Goal: Information Seeking & Learning: Learn about a topic

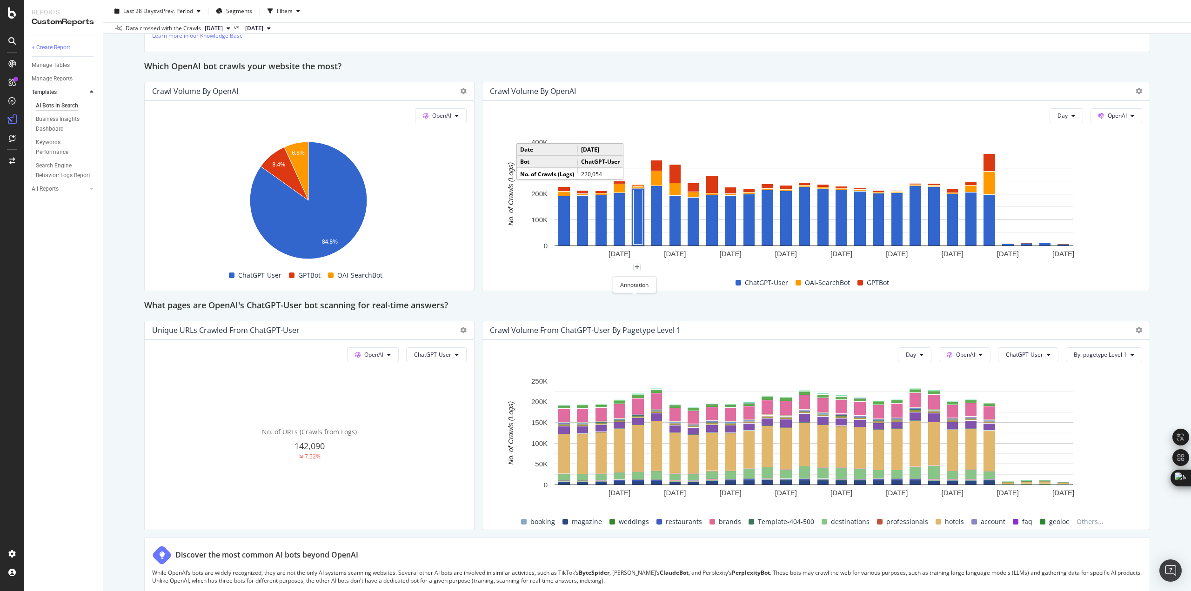
scroll to position [791, 0]
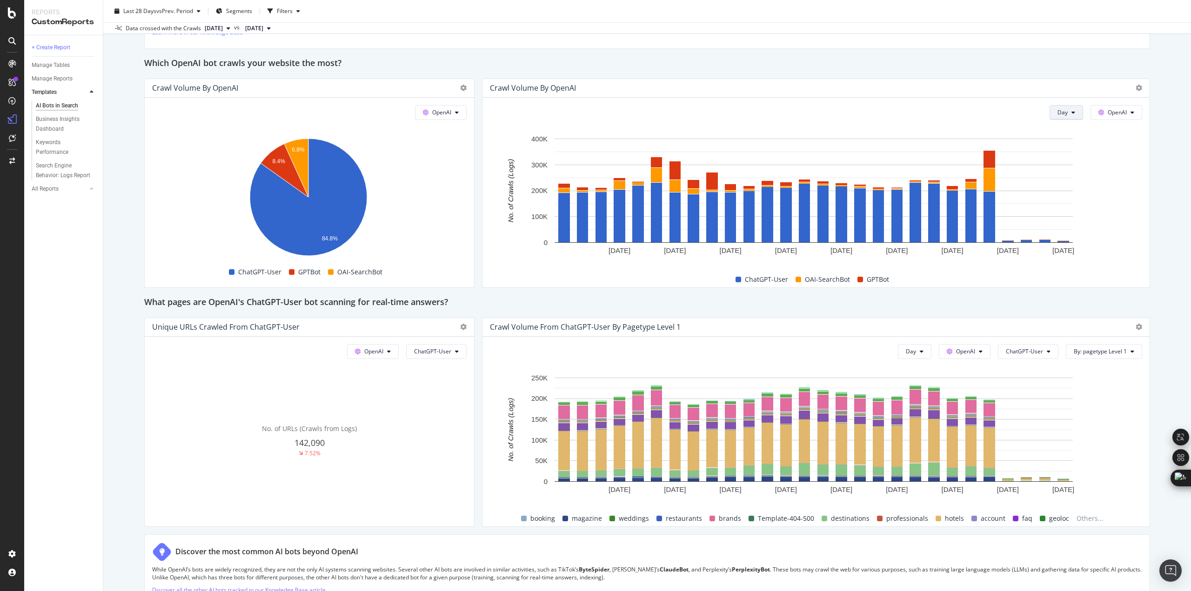
click at [1057, 114] on span "Day" at bounding box center [1062, 112] width 10 height 8
click at [1059, 152] on span "Week" at bounding box center [1059, 148] width 17 height 8
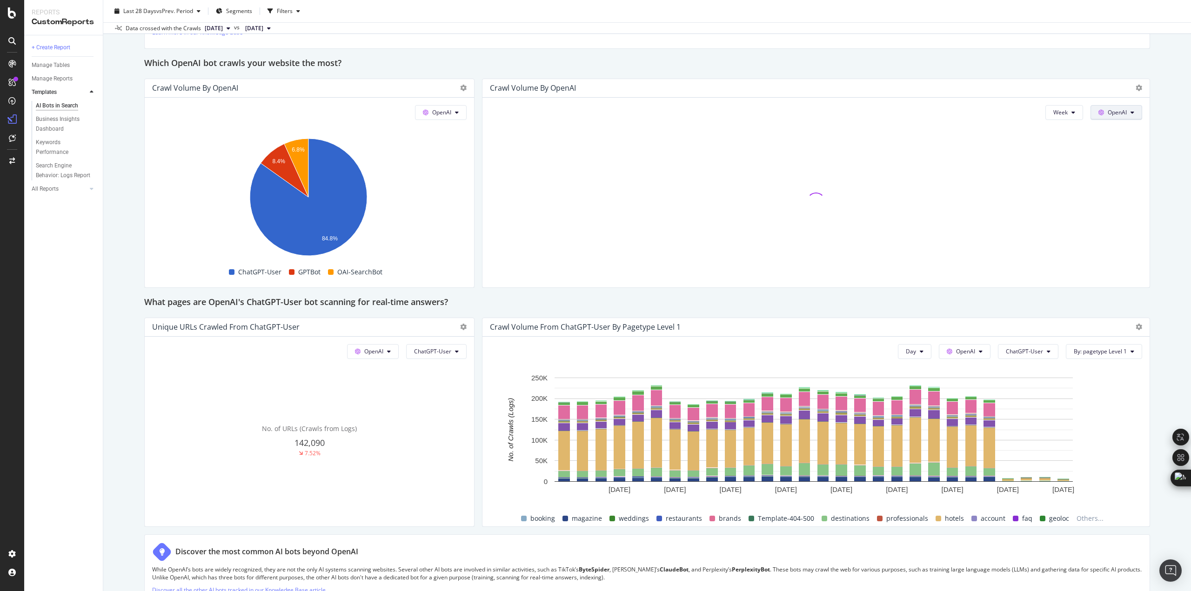
click at [1114, 110] on span "OpenAI" at bounding box center [1117, 112] width 19 height 8
click at [1090, 63] on div "Which OpenAI bot crawls your website the most?" at bounding box center [647, 63] width 1006 height 15
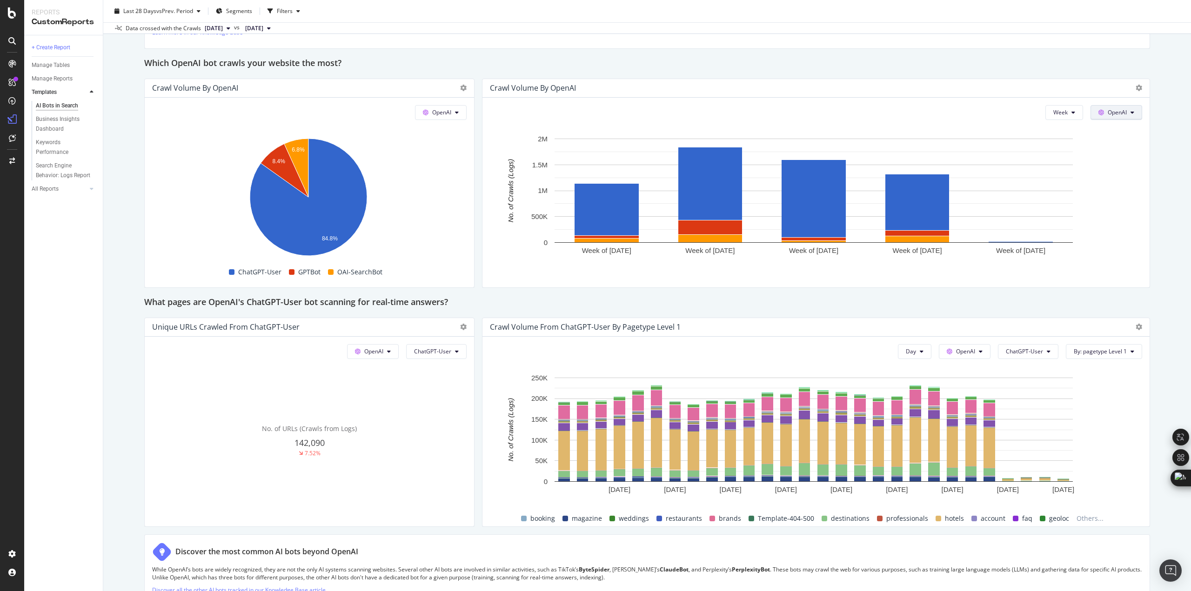
click at [1098, 110] on span at bounding box center [1102, 112] width 9 height 8
click at [1067, 115] on button "Week" at bounding box center [1064, 112] width 38 height 15
click at [1064, 133] on div "Day" at bounding box center [1055, 130] width 32 height 13
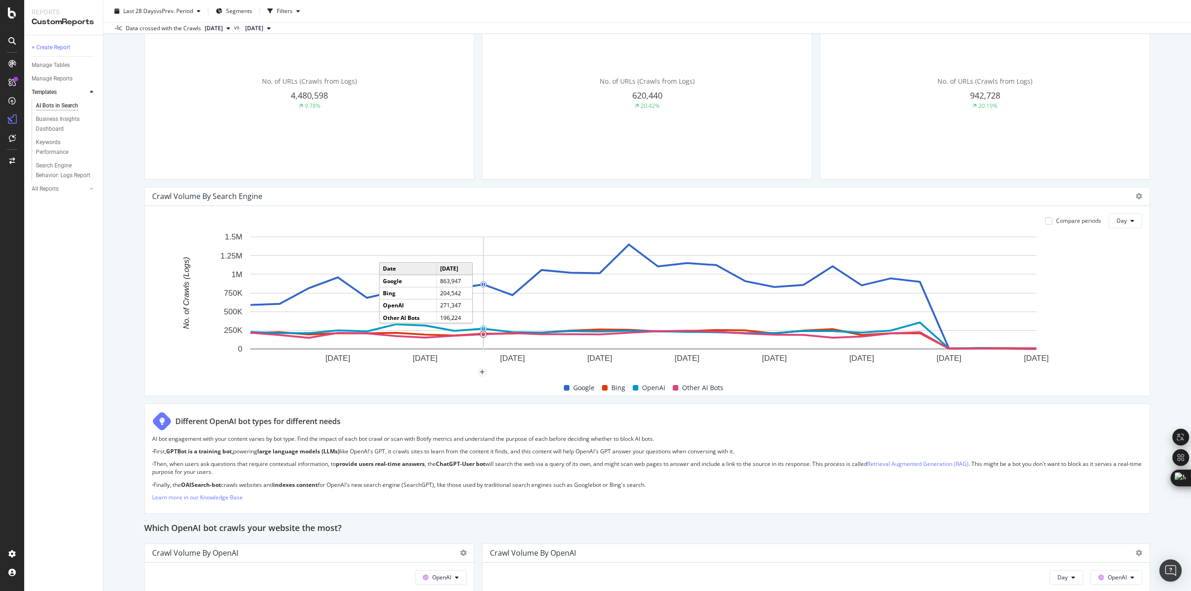
scroll to position [0, 0]
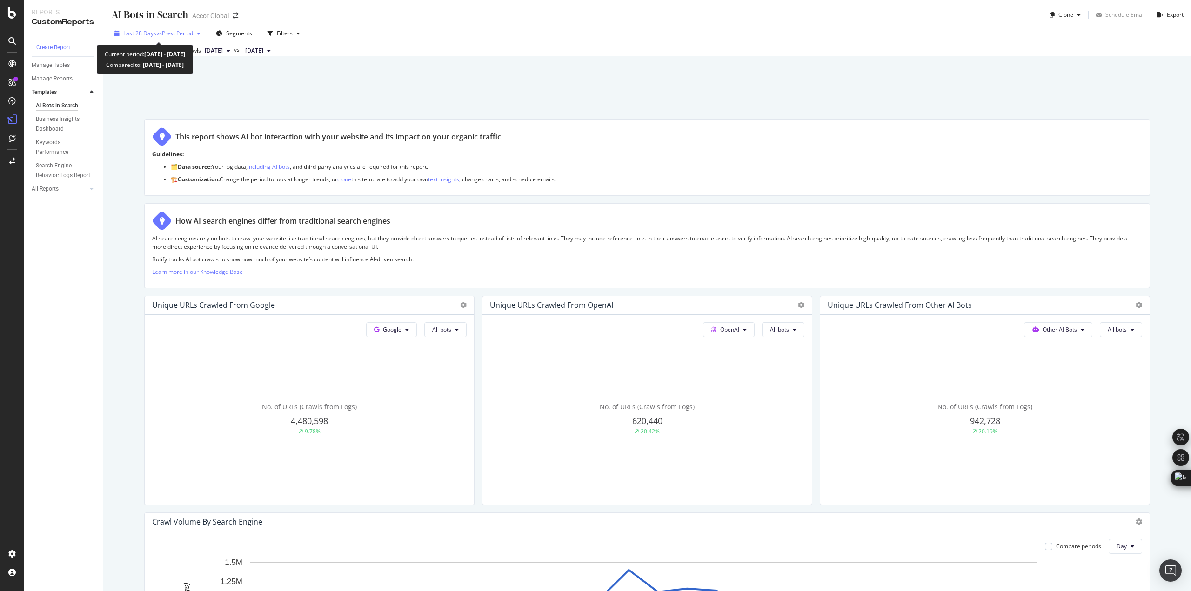
click at [152, 35] on span "Last 28 Days" at bounding box center [139, 33] width 33 height 8
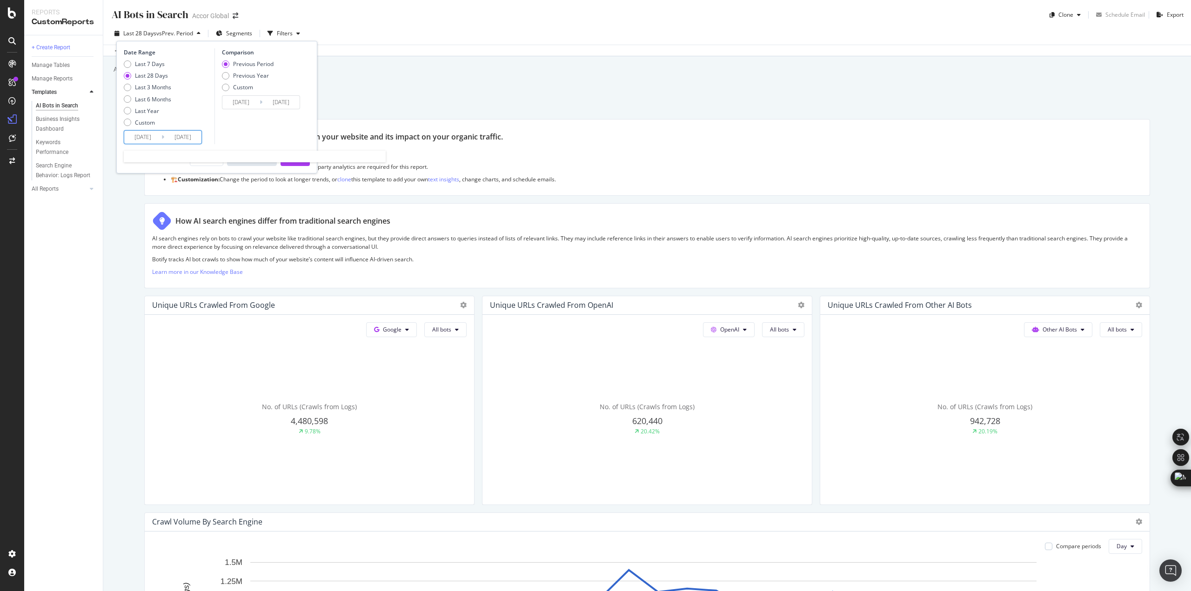
click at [146, 138] on input "[DATE]" at bounding box center [142, 137] width 37 height 13
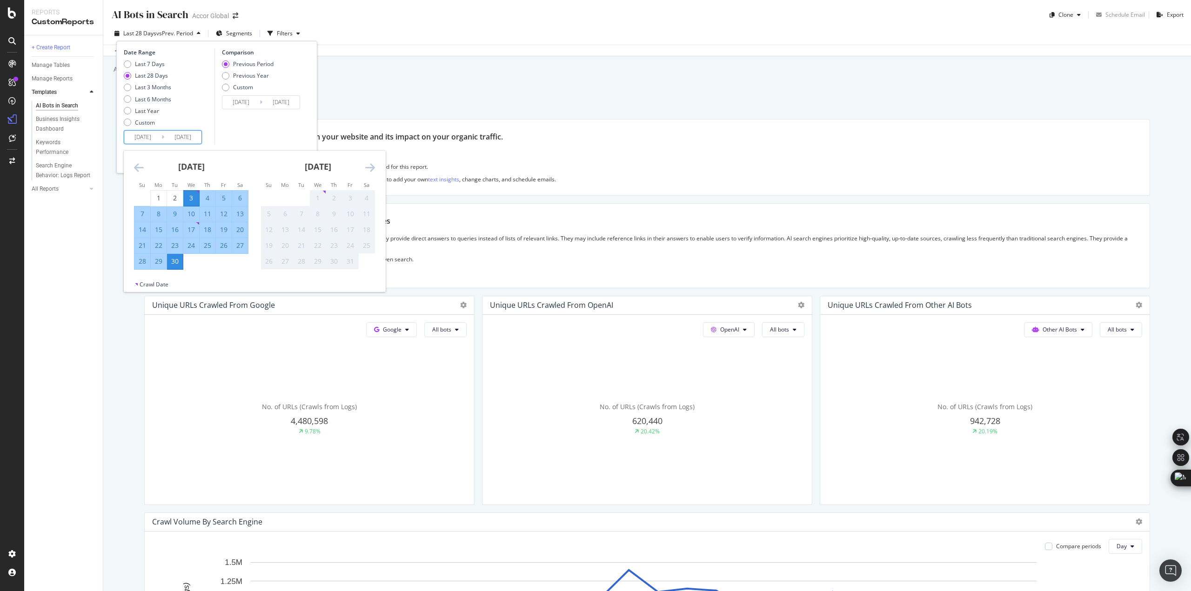
click at [134, 166] on icon "Move backward to switch to the previous month." at bounding box center [139, 167] width 10 height 11
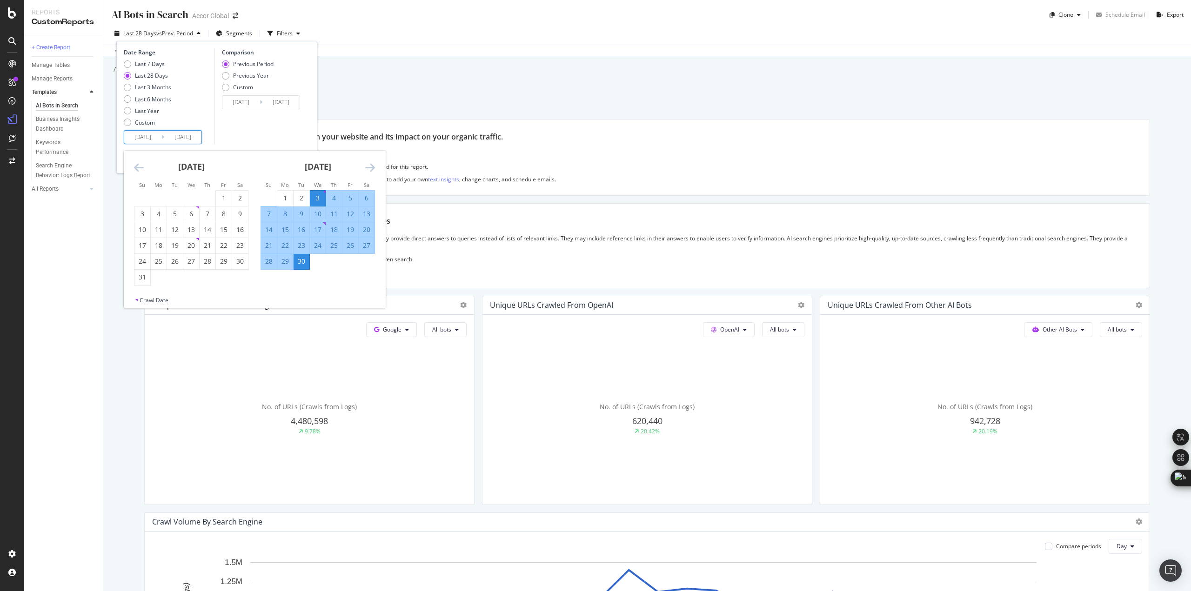
click at [134, 166] on icon "Move backward to switch to the previous month." at bounding box center [139, 167] width 10 height 11
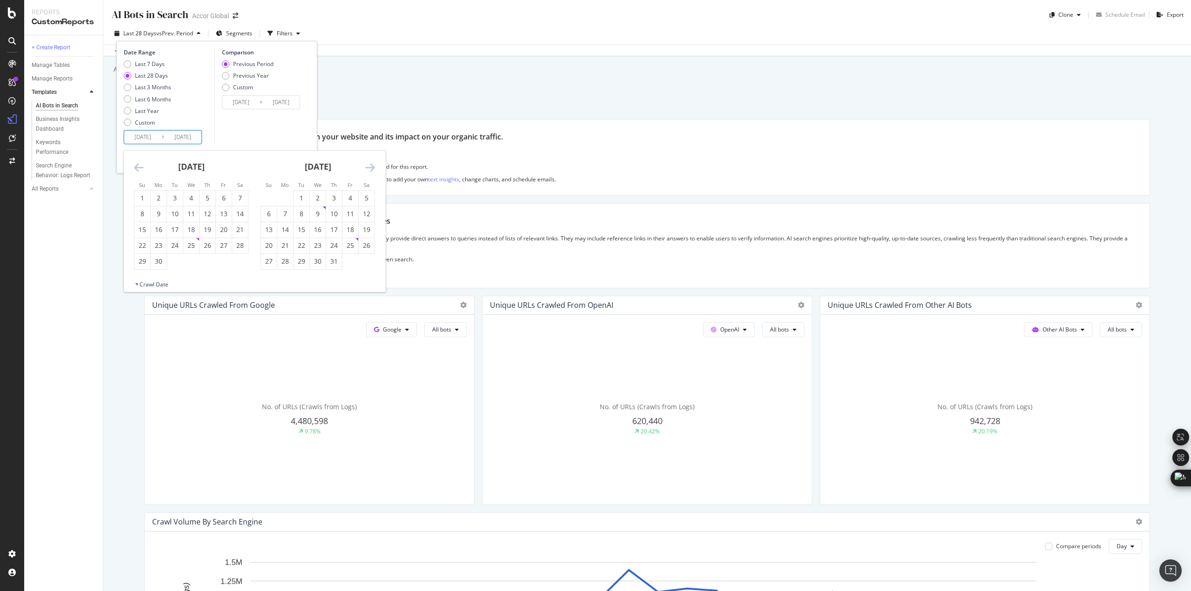
click at [134, 166] on icon "Move backward to switch to the previous month." at bounding box center [139, 167] width 10 height 11
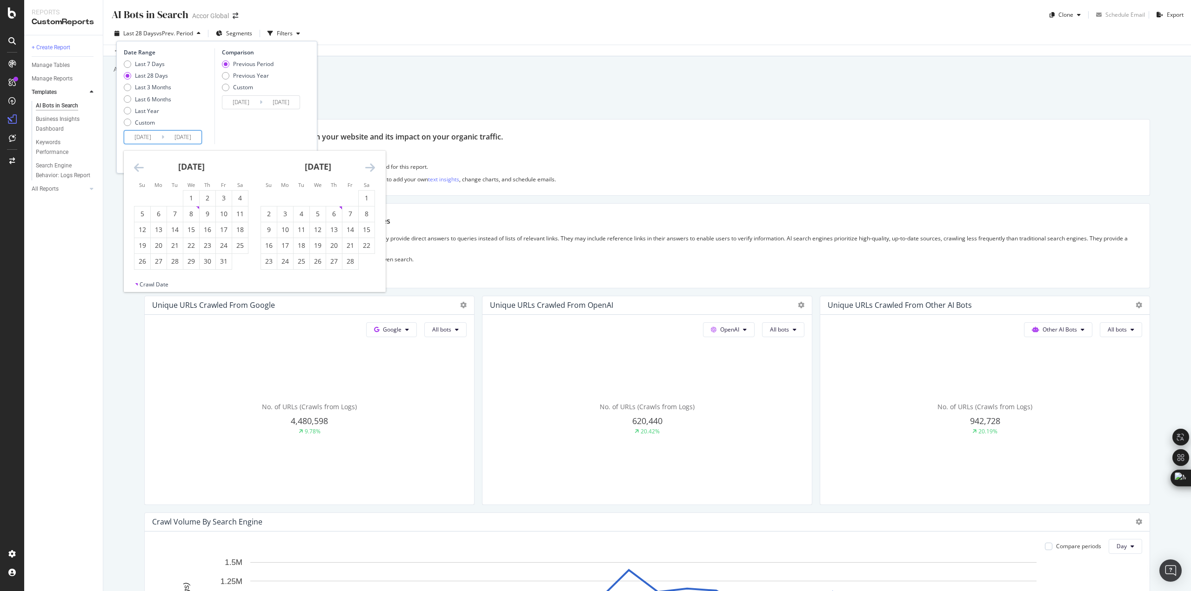
click at [134, 166] on icon "Move backward to switch to the previous month." at bounding box center [139, 167] width 10 height 11
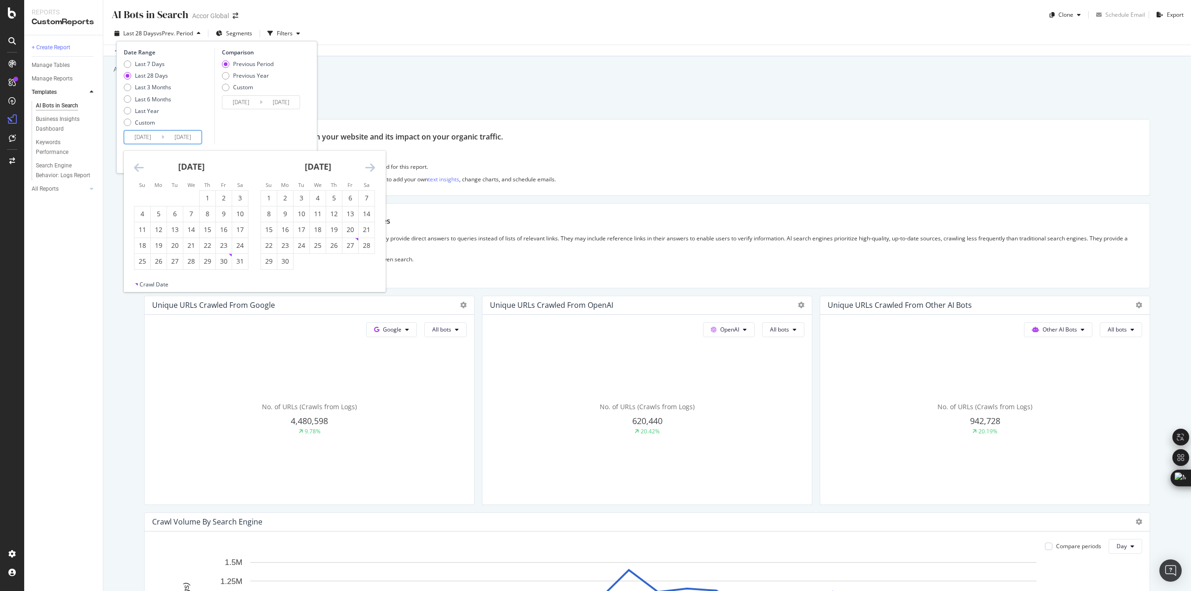
click at [134, 166] on icon "Move backward to switch to the previous month." at bounding box center [139, 167] width 10 height 11
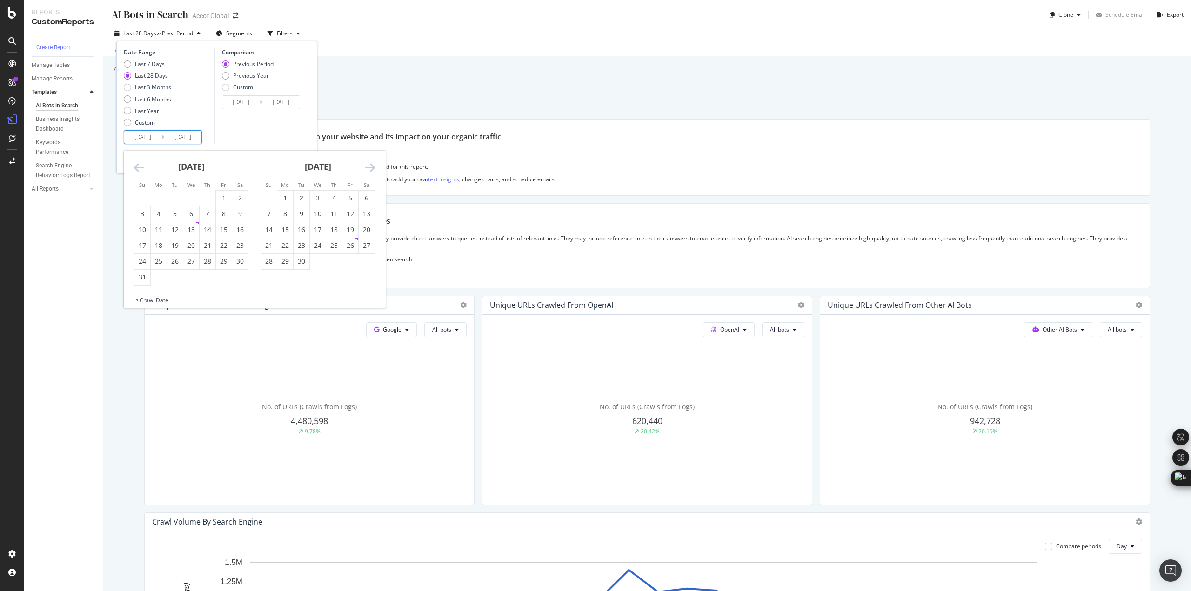
click at [134, 166] on icon "Move backward to switch to the previous month." at bounding box center [139, 167] width 10 height 11
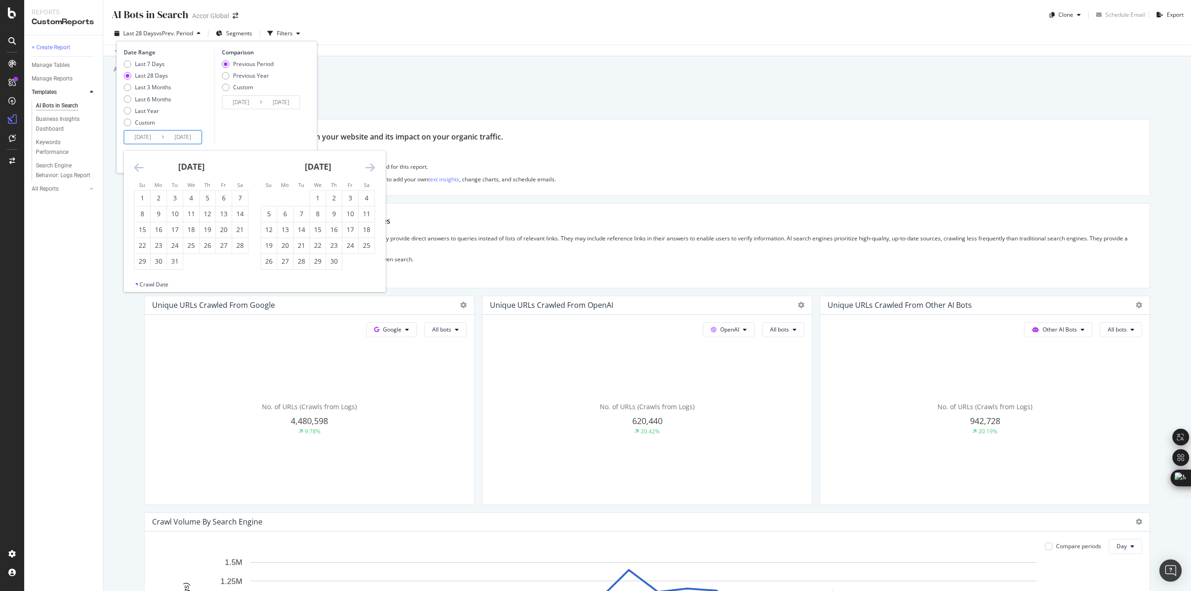
click at [134, 166] on icon "Move backward to switch to the previous month." at bounding box center [139, 167] width 10 height 11
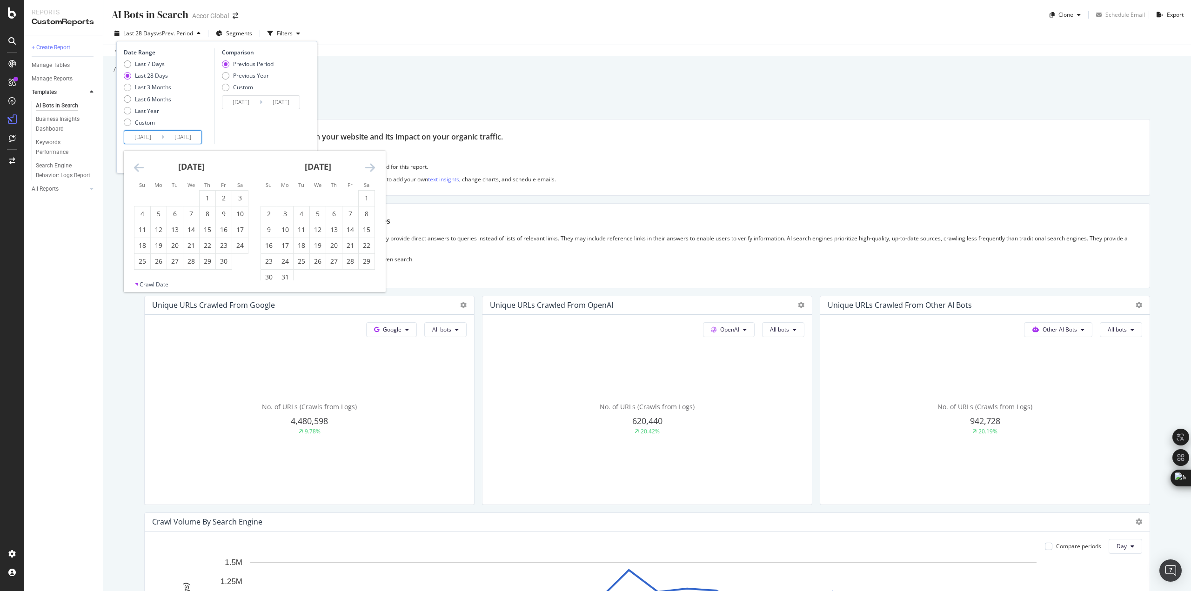
click at [134, 166] on icon "Move backward to switch to the previous month." at bounding box center [139, 167] width 10 height 11
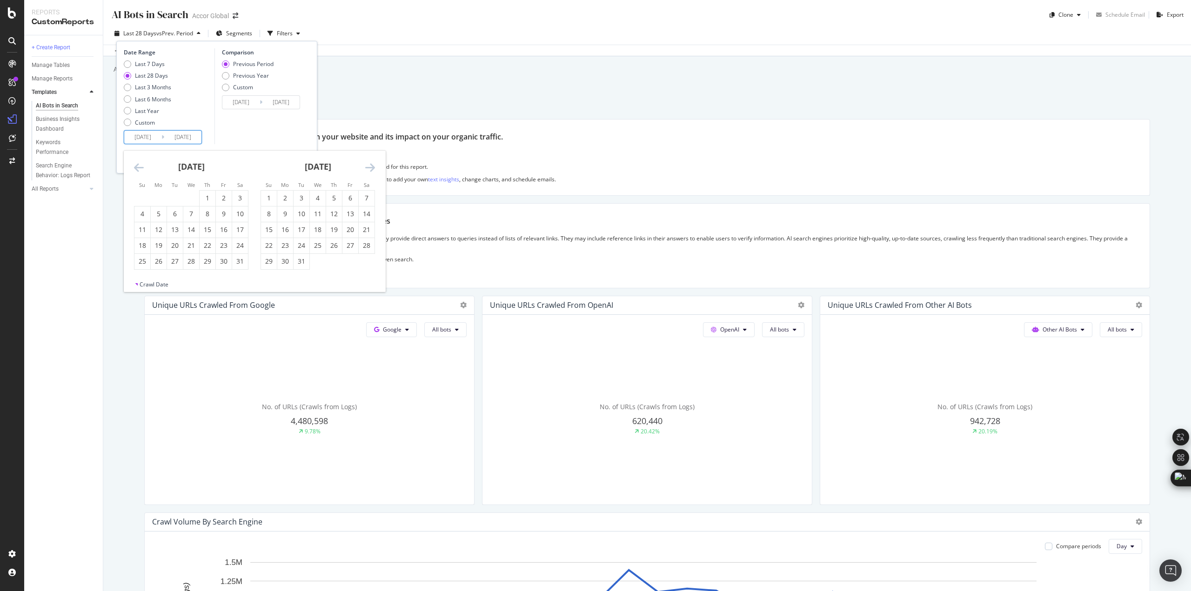
click at [368, 169] on icon "Move forward to switch to the next month." at bounding box center [370, 167] width 10 height 11
click at [365, 169] on icon "Move forward to switch to the next month." at bounding box center [370, 167] width 10 height 11
click at [364, 169] on div "[DATE]" at bounding box center [318, 171] width 114 height 40
click at [363, 169] on div "[DATE]" at bounding box center [318, 171] width 114 height 40
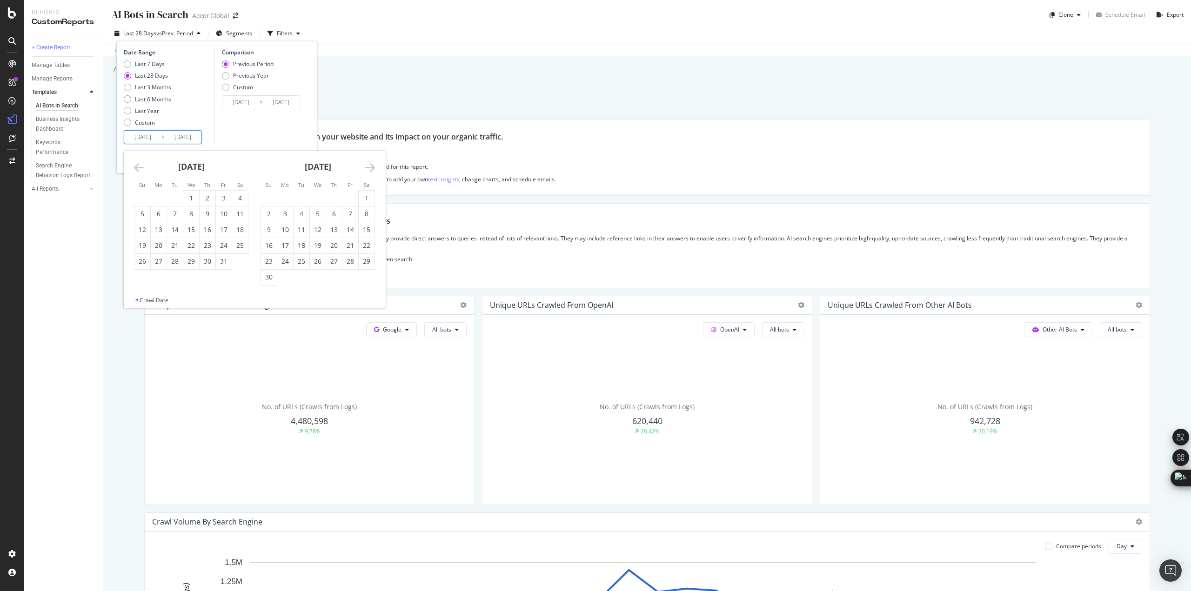
click at [363, 169] on div "[DATE]" at bounding box center [318, 171] width 114 height 40
click at [365, 168] on div "[DATE]" at bounding box center [318, 171] width 114 height 40
click at [368, 168] on icon "Move forward to switch to the next month." at bounding box center [370, 167] width 10 height 11
click at [371, 169] on icon "Move forward to switch to the next month." at bounding box center [370, 167] width 10 height 11
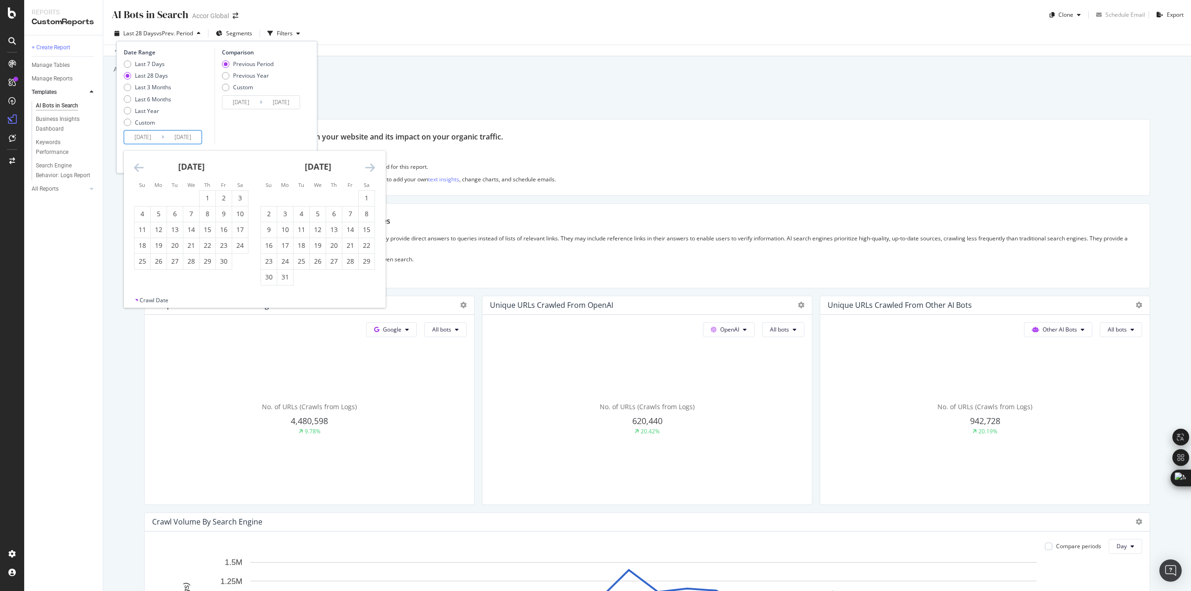
click at [371, 169] on icon "Move forward to switch to the next month." at bounding box center [370, 167] width 10 height 11
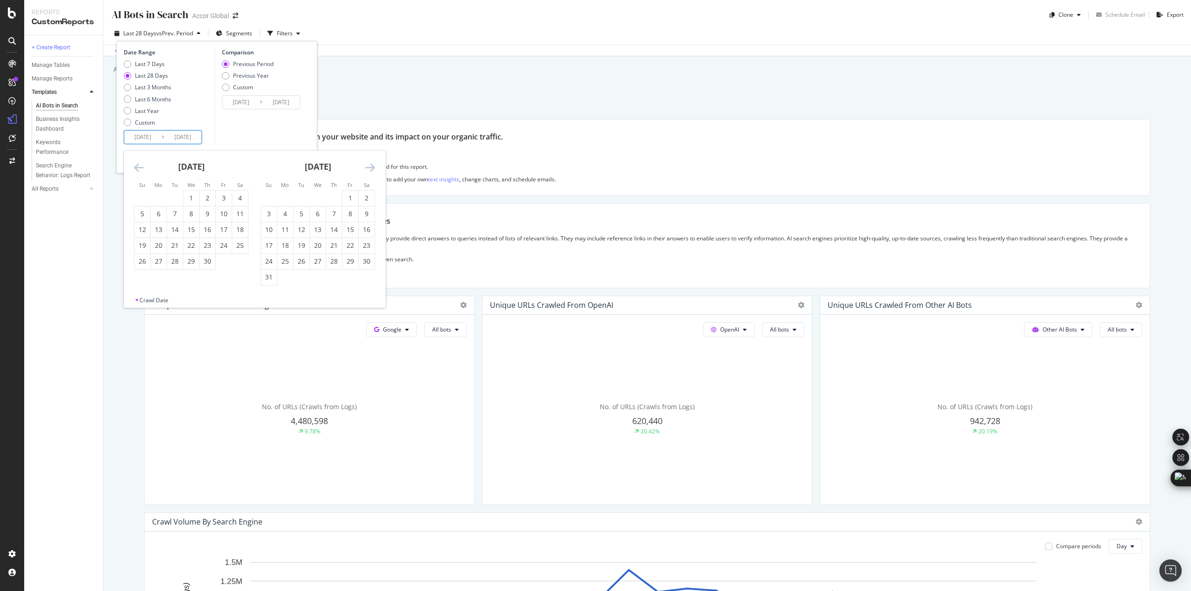
click at [371, 169] on icon "Move forward to switch to the next month." at bounding box center [370, 167] width 10 height 11
click at [284, 195] on div "1" at bounding box center [285, 198] width 16 height 9
type input "[DATE]"
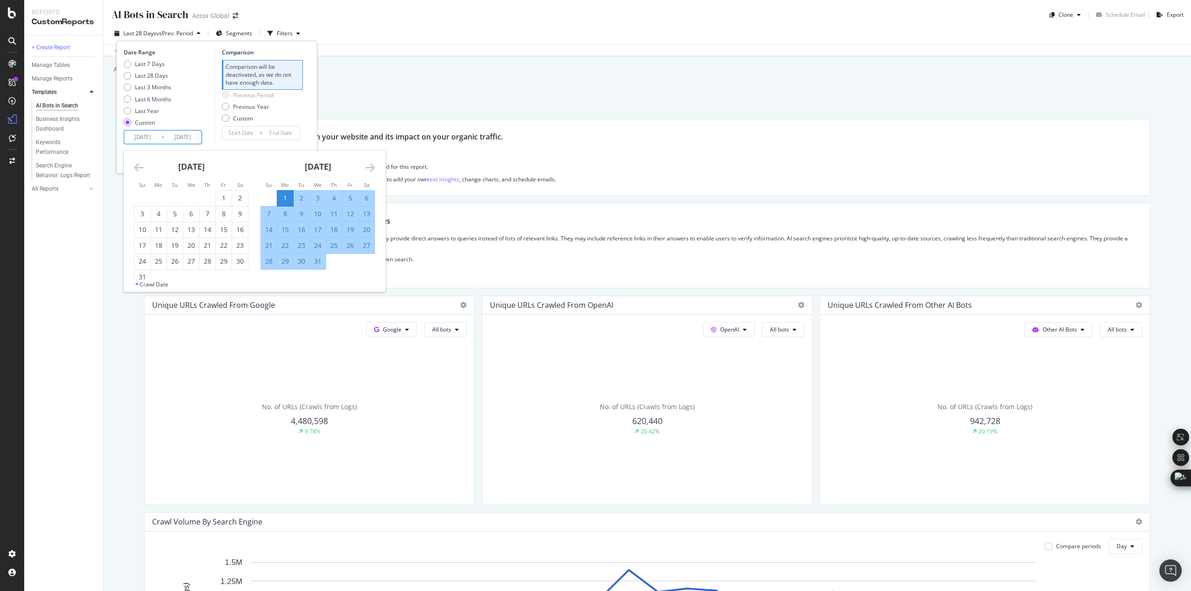
click at [212, 127] on div "Last 7 Days Last 28 Days Last 3 Months Last 6 Months Last Year Custom" at bounding box center [168, 95] width 88 height 70
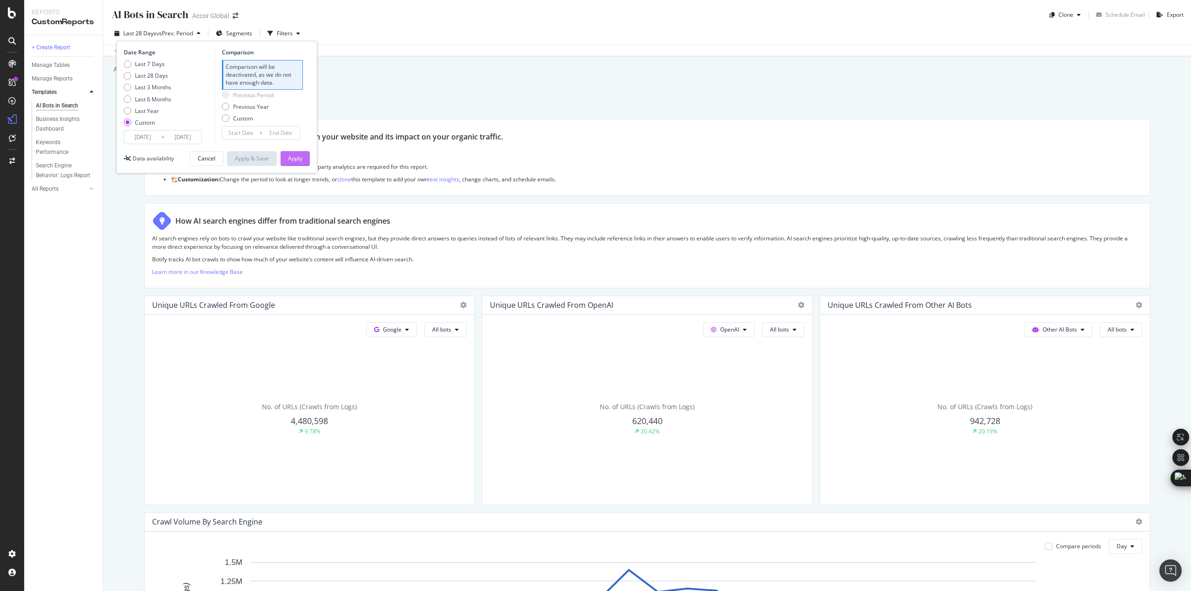
click at [303, 159] on button "Apply" at bounding box center [295, 158] width 29 height 15
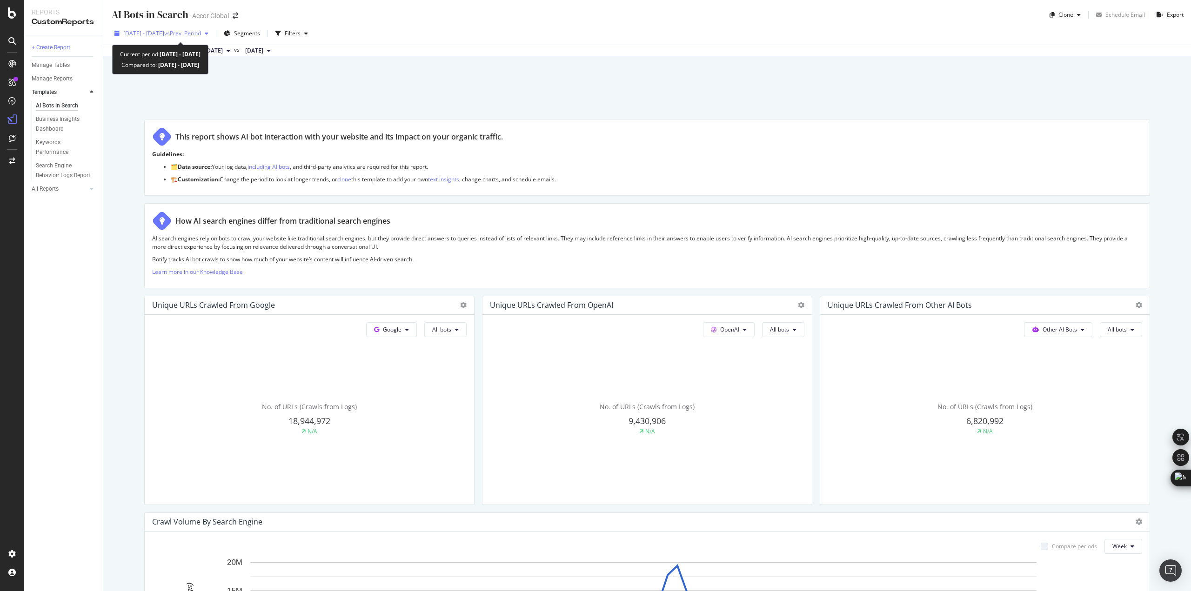
click at [164, 37] on span "[DATE] - [DATE]" at bounding box center [143, 33] width 41 height 8
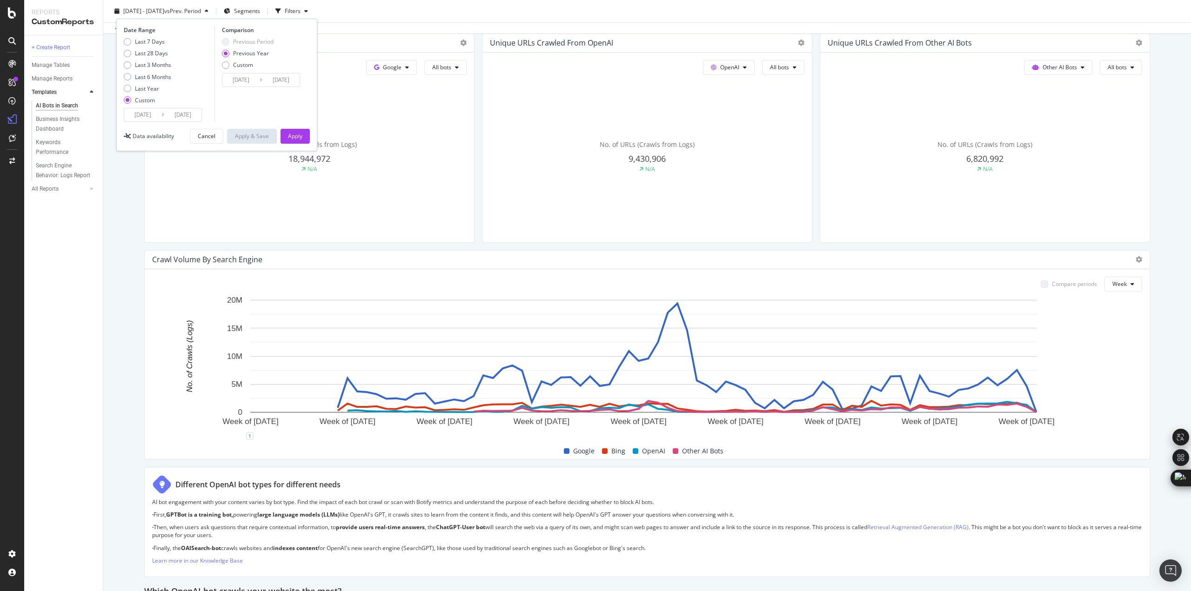
scroll to position [279, 0]
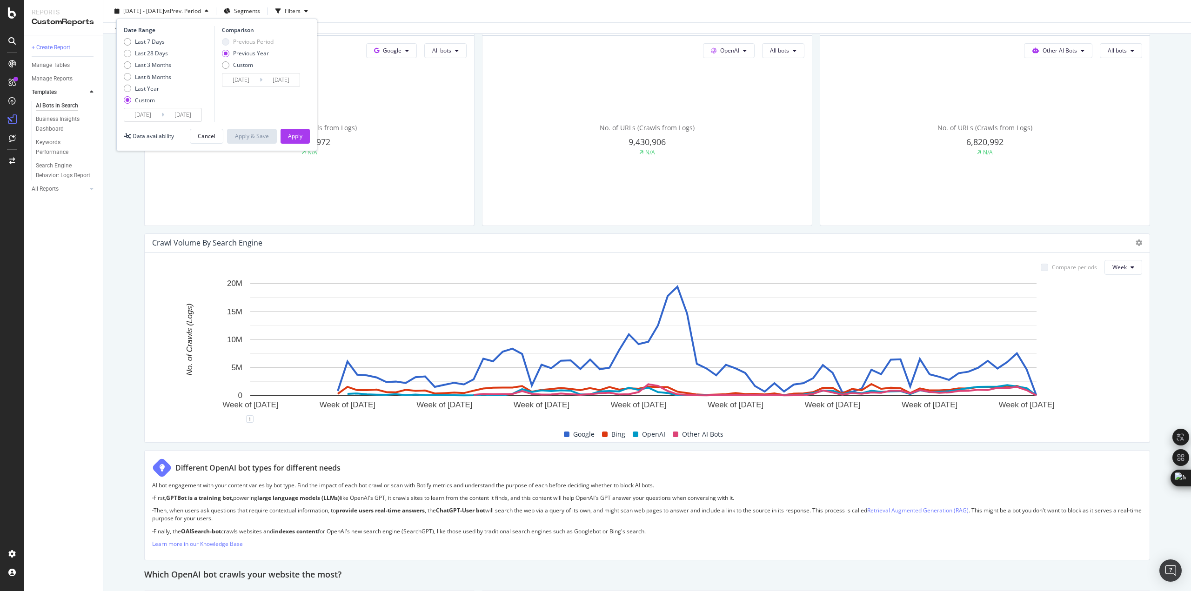
click at [147, 116] on input "[DATE]" at bounding box center [142, 114] width 37 height 13
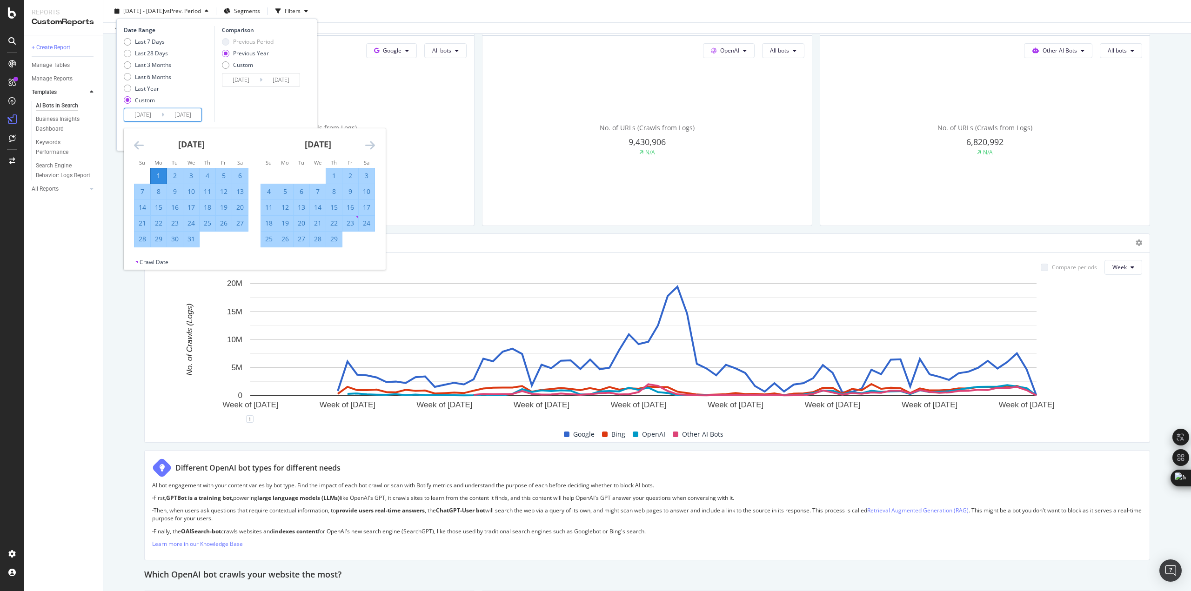
click at [375, 146] on div "[DATE] 1 2 3 4 5 6 7 8 9 10 11 12 13 14 15 16 17 18 19 20 21 22 23 24 25 26 27 …" at bounding box center [317, 187] width 127 height 119
click at [374, 144] on icon "Move forward to switch to the next month." at bounding box center [370, 145] width 10 height 11
click at [372, 143] on icon "Move forward to switch to the next month." at bounding box center [370, 145] width 10 height 11
click at [371, 147] on icon "Move forward to switch to the next month." at bounding box center [370, 145] width 10 height 11
click at [322, 173] on div "1" at bounding box center [318, 175] width 16 height 9
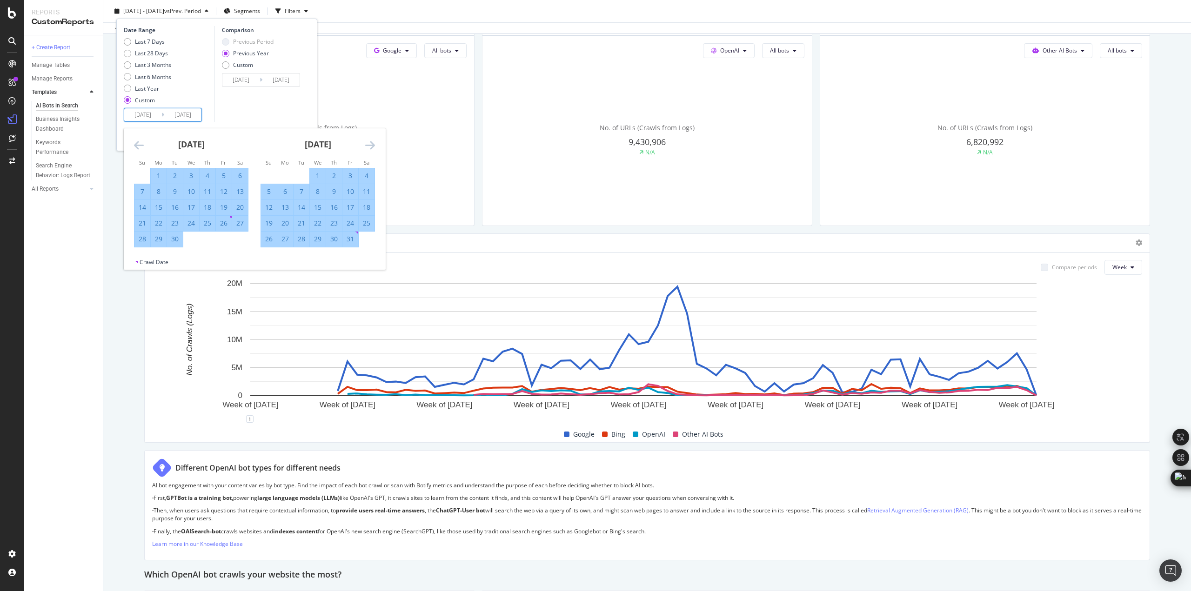
type input "[DATE]"
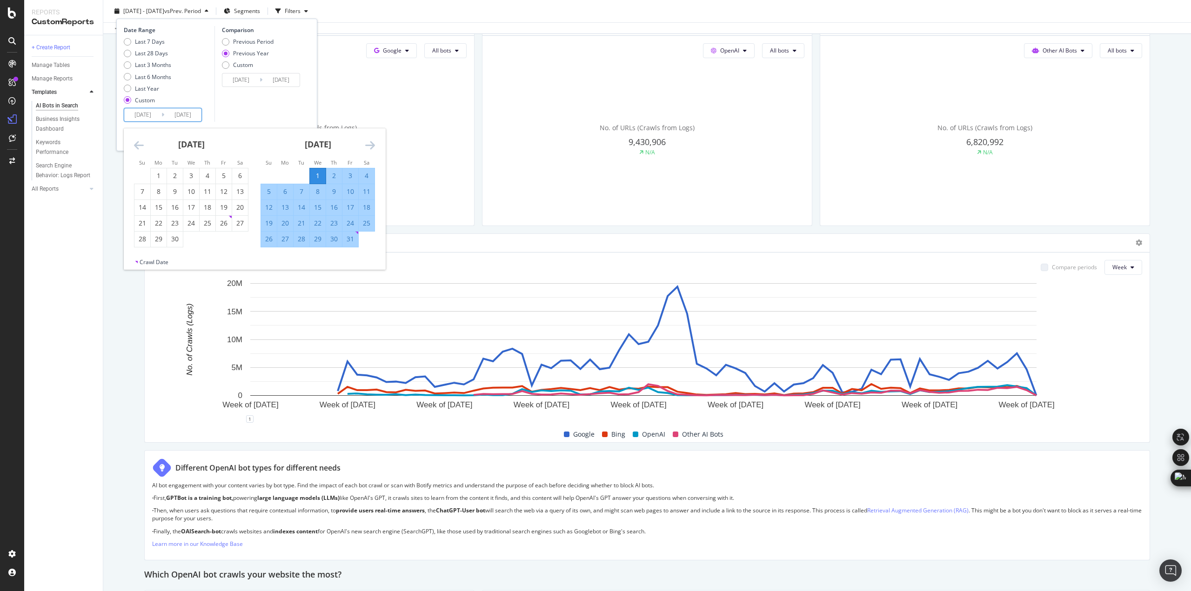
click at [255, 100] on div "Comparison Previous Period Previous Year Custom [DATE] Navigate forward to inte…" at bounding box center [258, 74] width 88 height 96
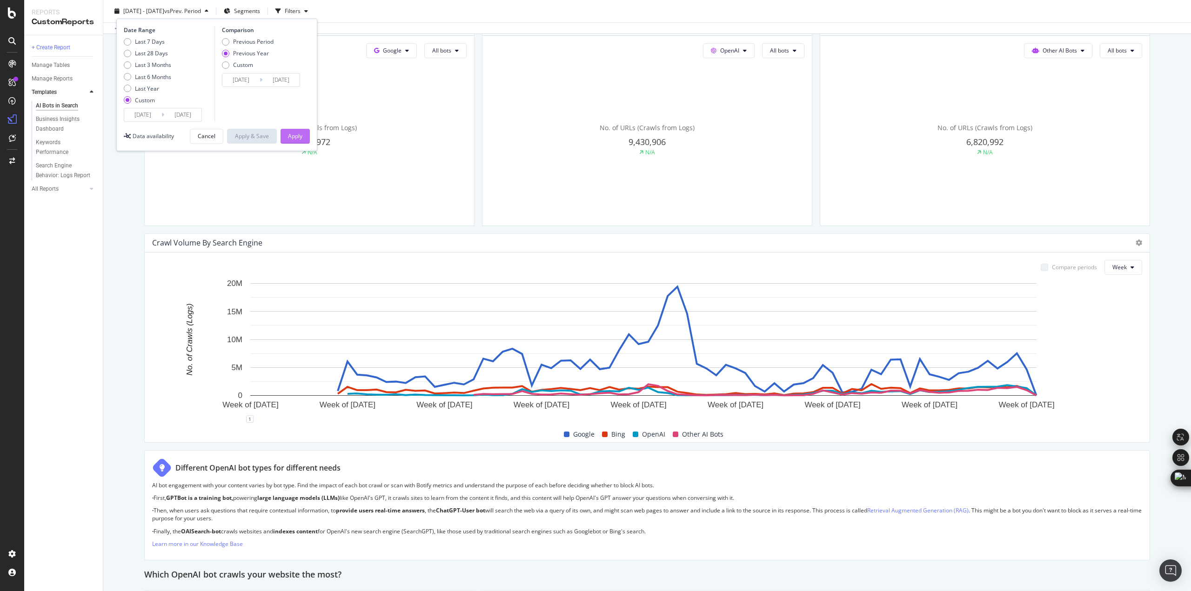
click at [297, 135] on div "Apply" at bounding box center [295, 136] width 14 height 8
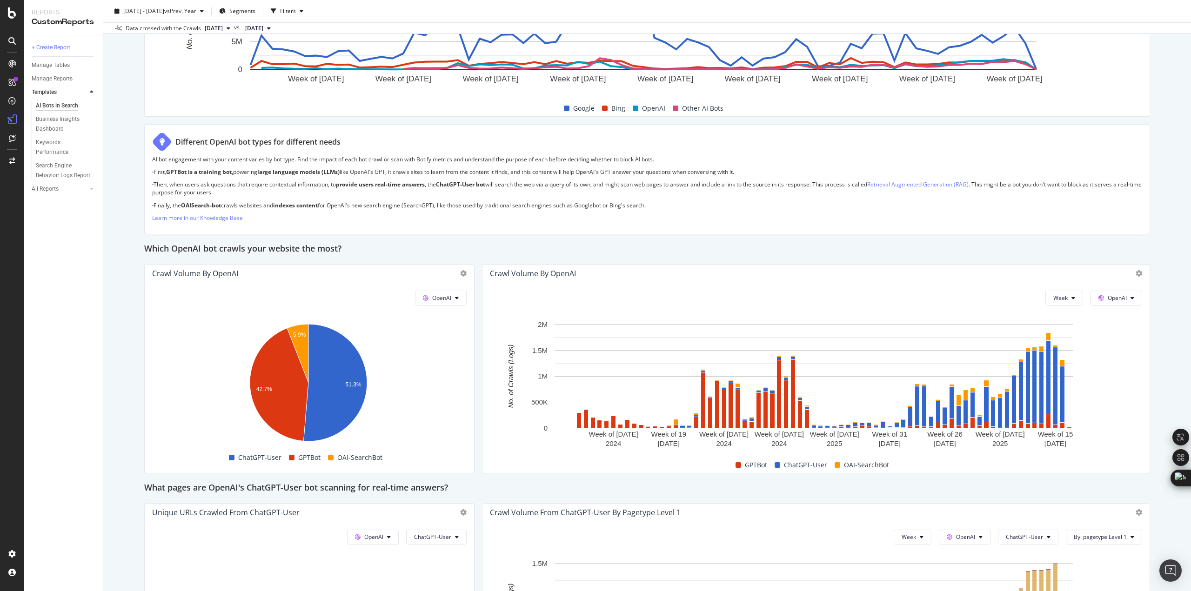
scroll to position [651, 0]
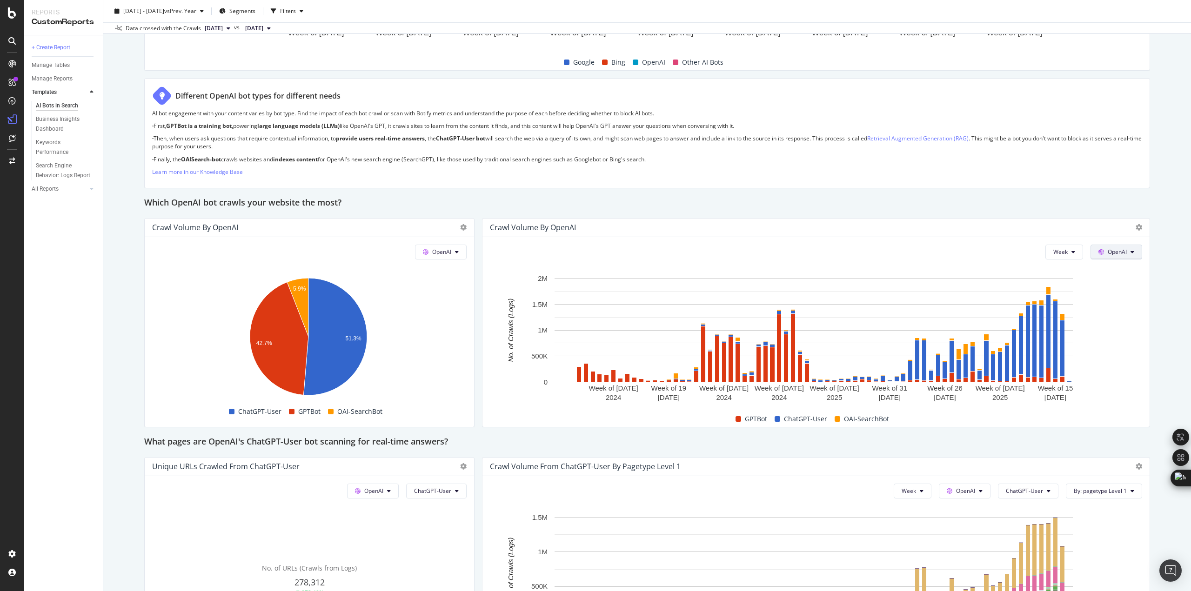
click at [1098, 256] on span at bounding box center [1102, 252] width 9 height 8
click at [1136, 229] on icon at bounding box center [1139, 227] width 7 height 7
click at [1098, 242] on span "Table" at bounding box center [1086, 245] width 70 height 8
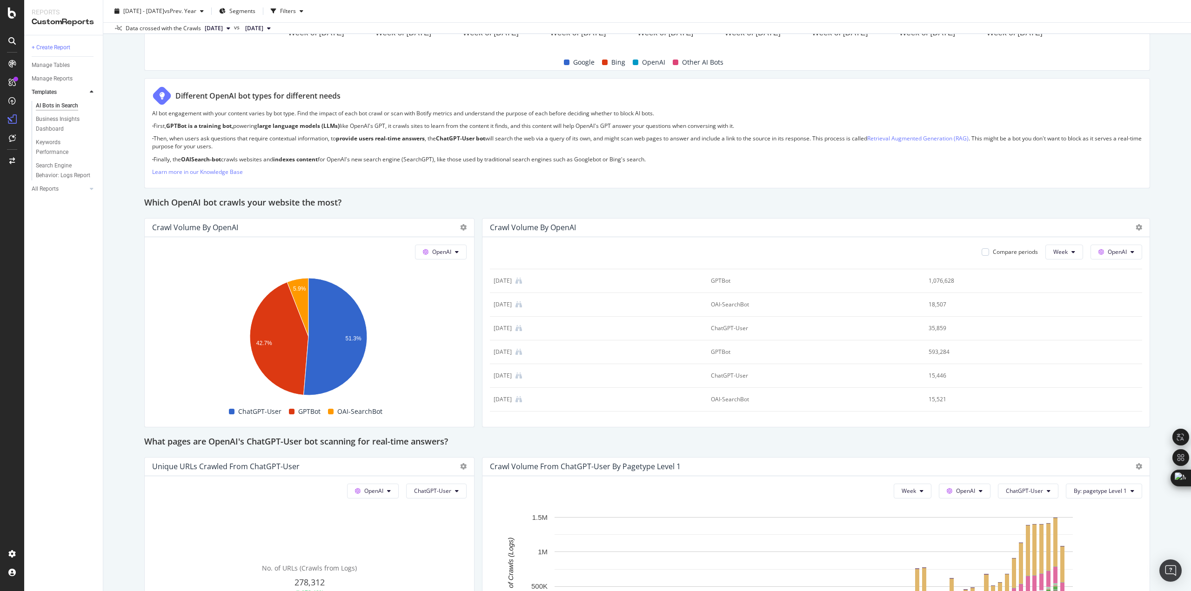
scroll to position [698, 0]
click at [1108, 253] on span "OpenAI" at bounding box center [1117, 252] width 19 height 8
click at [1136, 228] on icon at bounding box center [1139, 227] width 7 height 7
click at [1058, 179] on span "Trend" at bounding box center [1086, 176] width 70 height 8
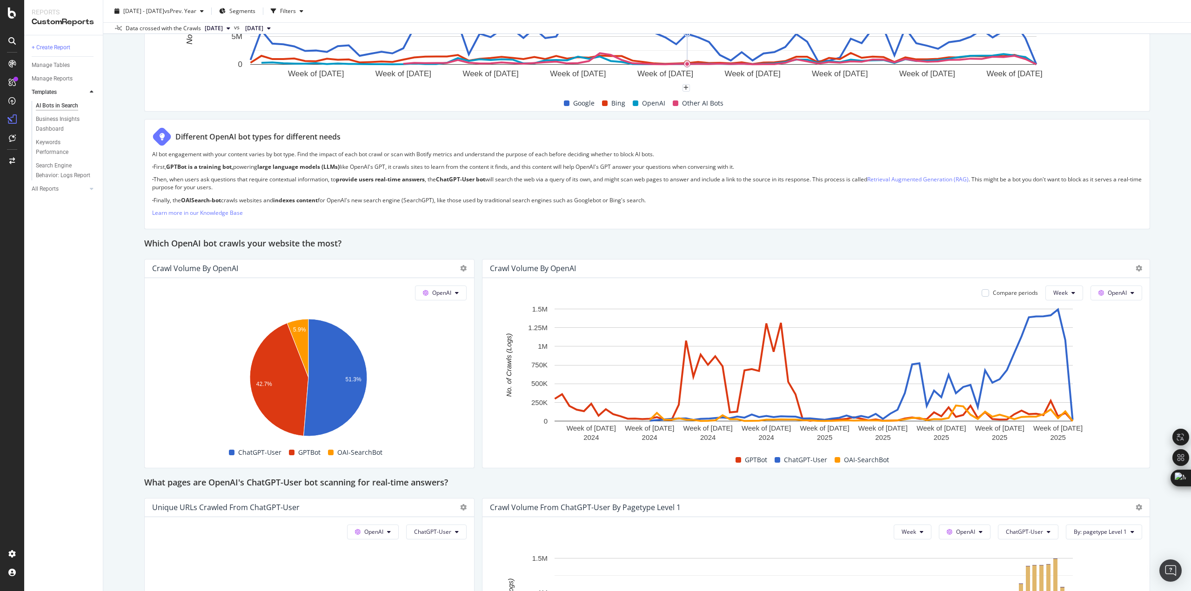
scroll to position [605, 0]
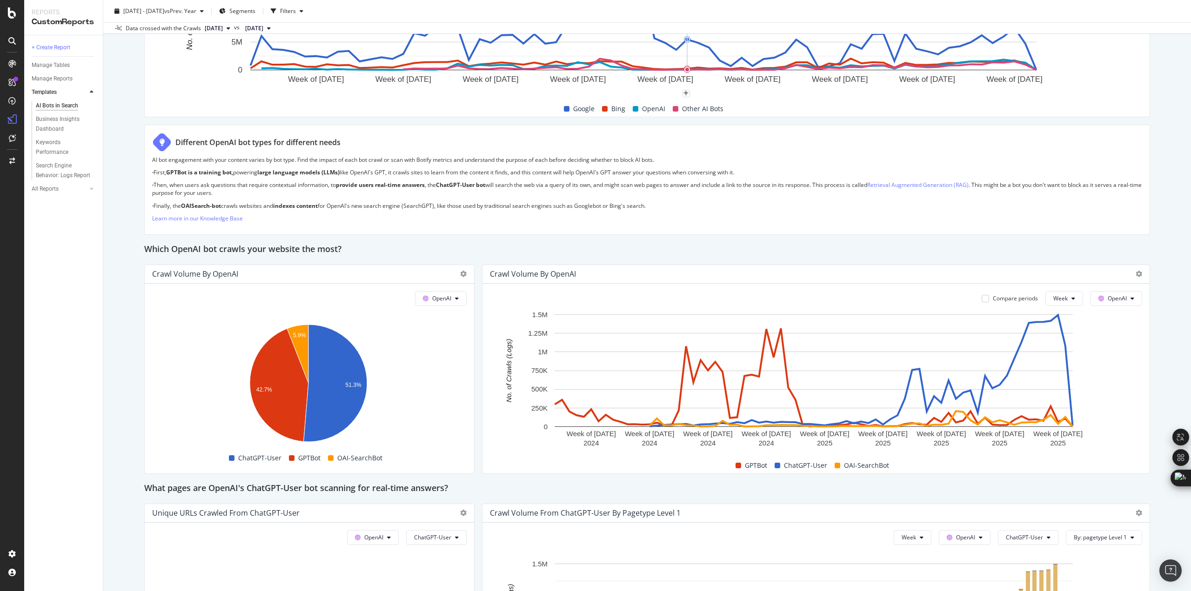
click at [1136, 278] on div at bounding box center [1139, 273] width 7 height 9
click at [1136, 273] on icon at bounding box center [1139, 274] width 7 height 7
click at [1053, 256] on span "Bar (by Percentage)" at bounding box center [1086, 257] width 70 height 8
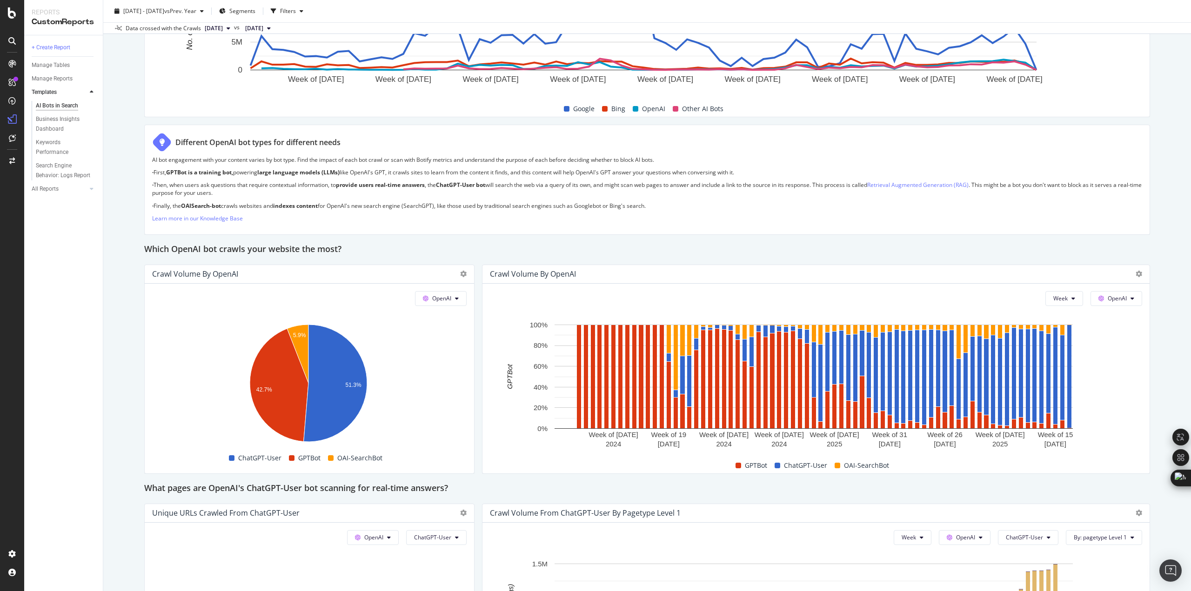
click at [1131, 274] on div at bounding box center [1136, 273] width 11 height 9
click at [1136, 274] on icon at bounding box center [1139, 274] width 7 height 7
click at [1073, 243] on div "Bar (by Value)" at bounding box center [1079, 239] width 100 height 13
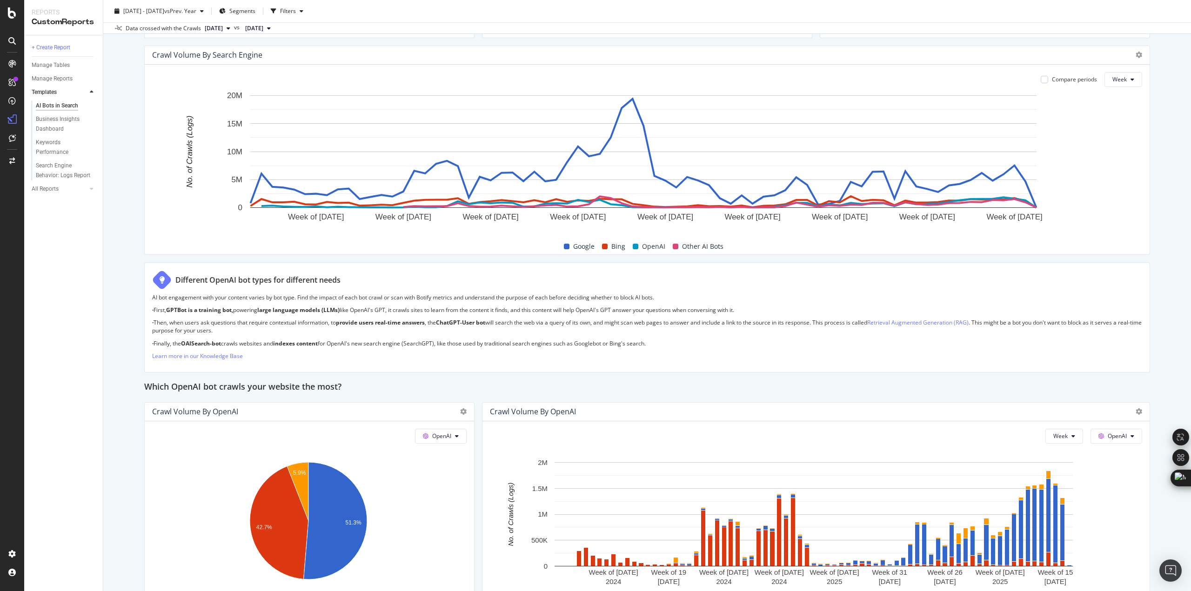
scroll to position [419, 0]
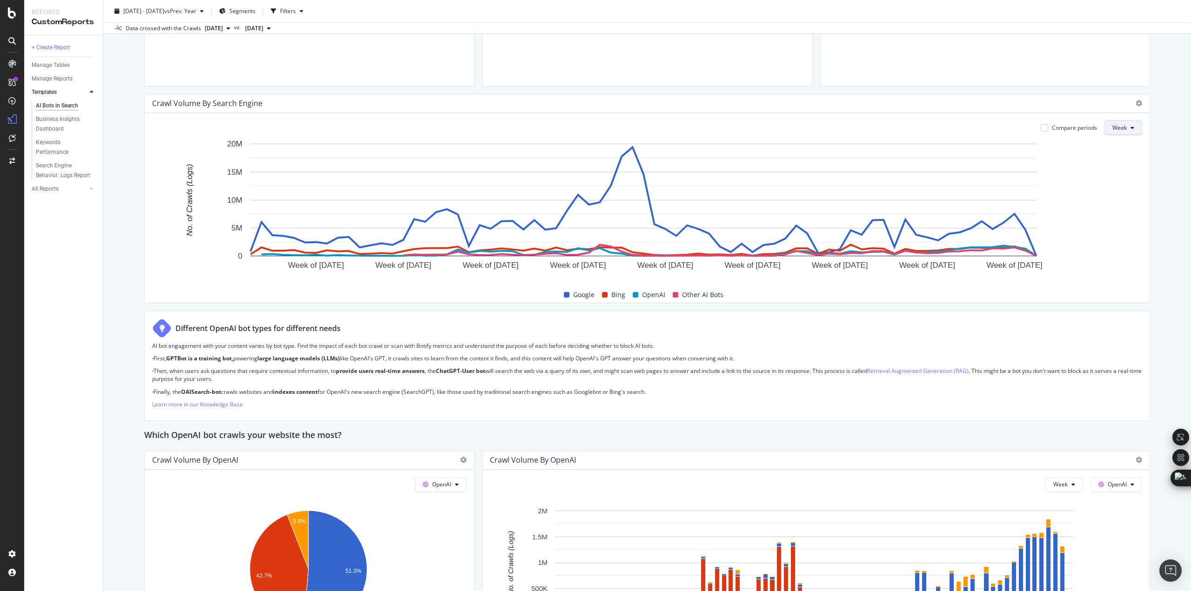
click at [1123, 135] on div "Compare periods Week Week of [DATE] Week of [DATE] Week of [DATE] Week of [DATE…" at bounding box center [647, 208] width 1005 height 190
click at [1130, 130] on icon at bounding box center [1132, 128] width 4 height 6
click at [1117, 178] on span "Month" at bounding box center [1114, 181] width 17 height 8
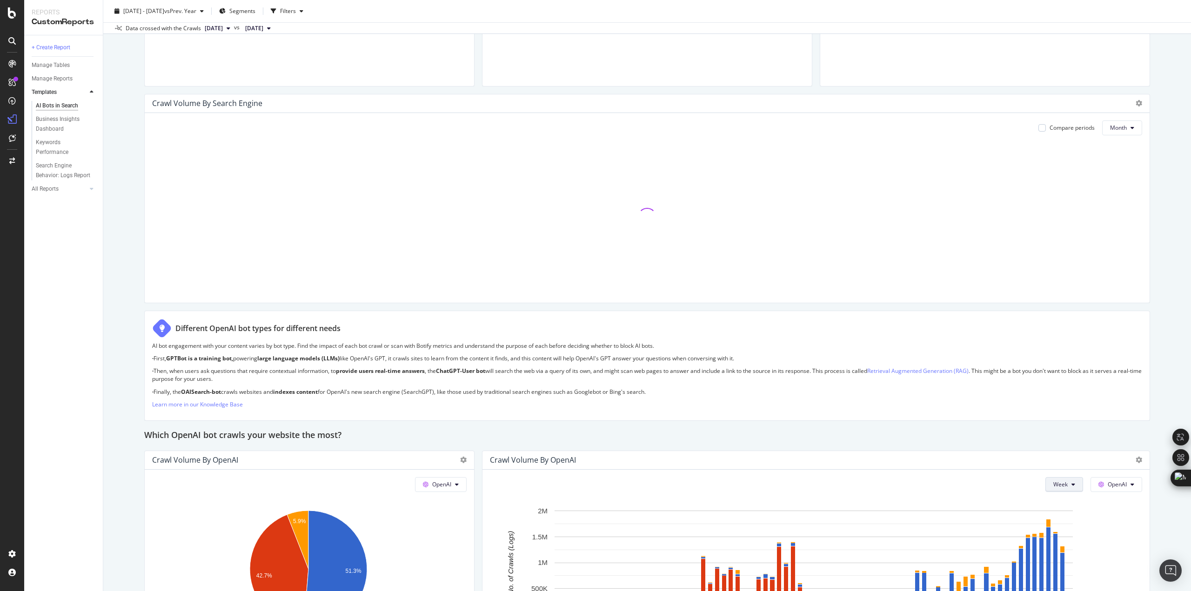
click at [1063, 491] on button "Week" at bounding box center [1064, 484] width 38 height 15
click at [1072, 440] on div "Which OpenAI bot crawls your website the most?" at bounding box center [647, 435] width 1006 height 15
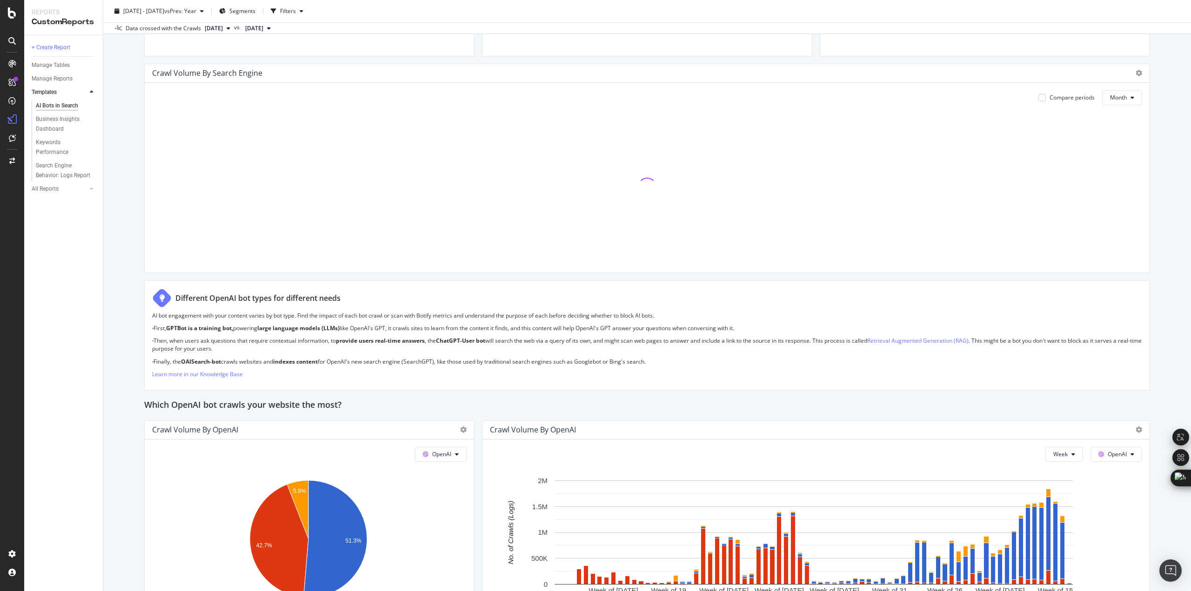
scroll to position [465, 0]
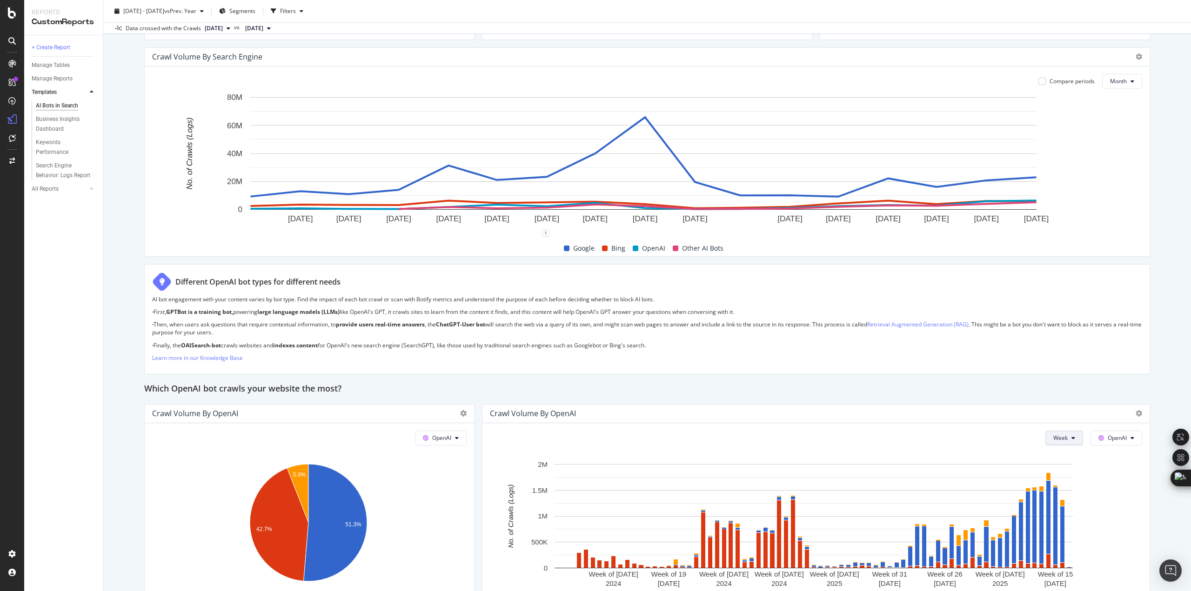
click at [1056, 435] on span "Week" at bounding box center [1060, 438] width 14 height 8
click at [1060, 491] on span "Month" at bounding box center [1054, 491] width 17 height 8
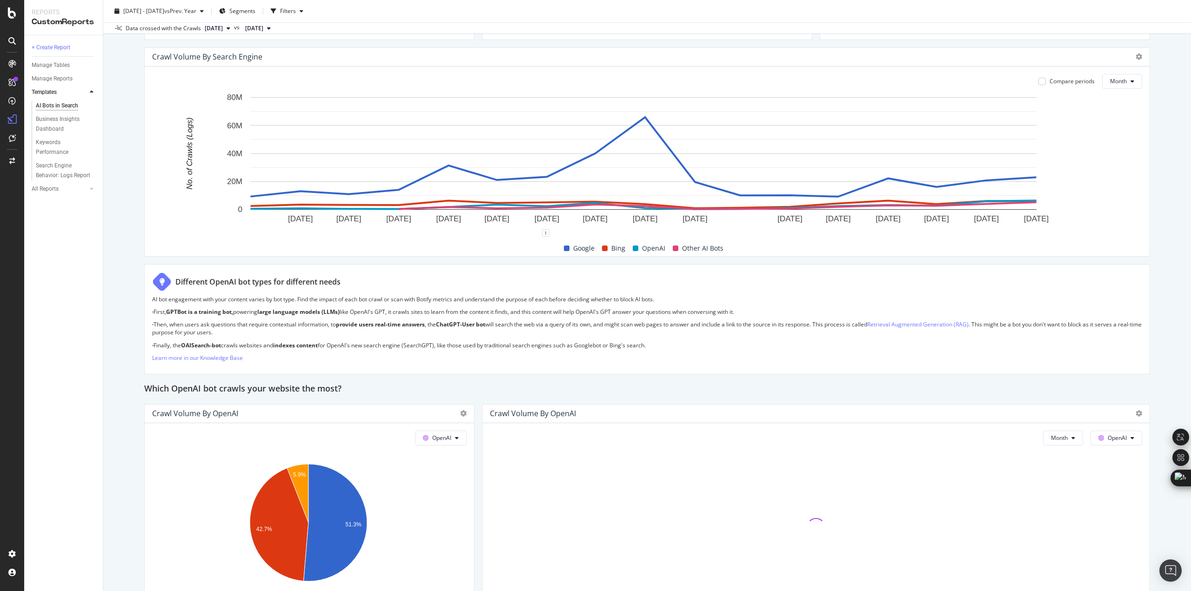
click at [1136, 53] on div at bounding box center [1139, 56] width 7 height 9
click at [1136, 54] on icon at bounding box center [1139, 56] width 7 height 7
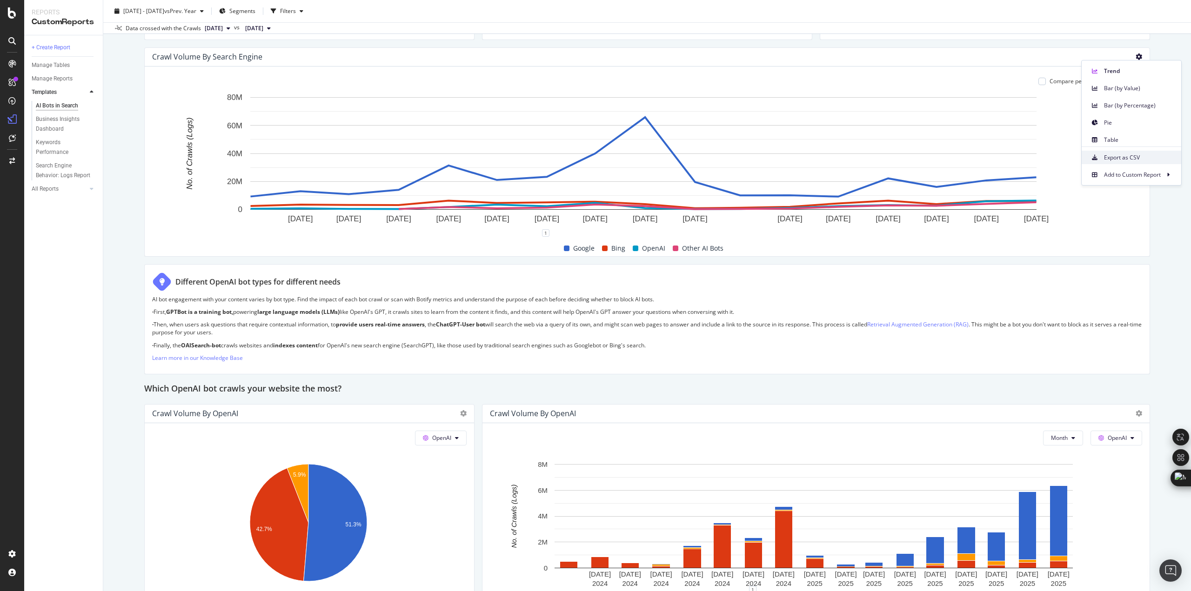
click at [1128, 156] on span "Export as CSV" at bounding box center [1139, 158] width 70 height 8
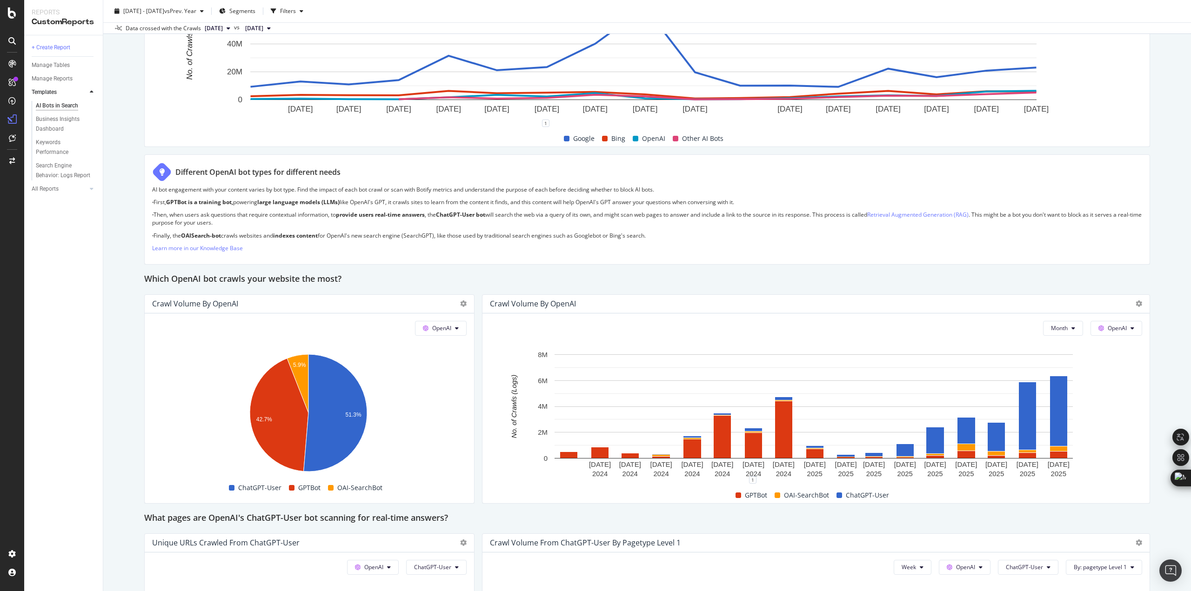
scroll to position [558, 0]
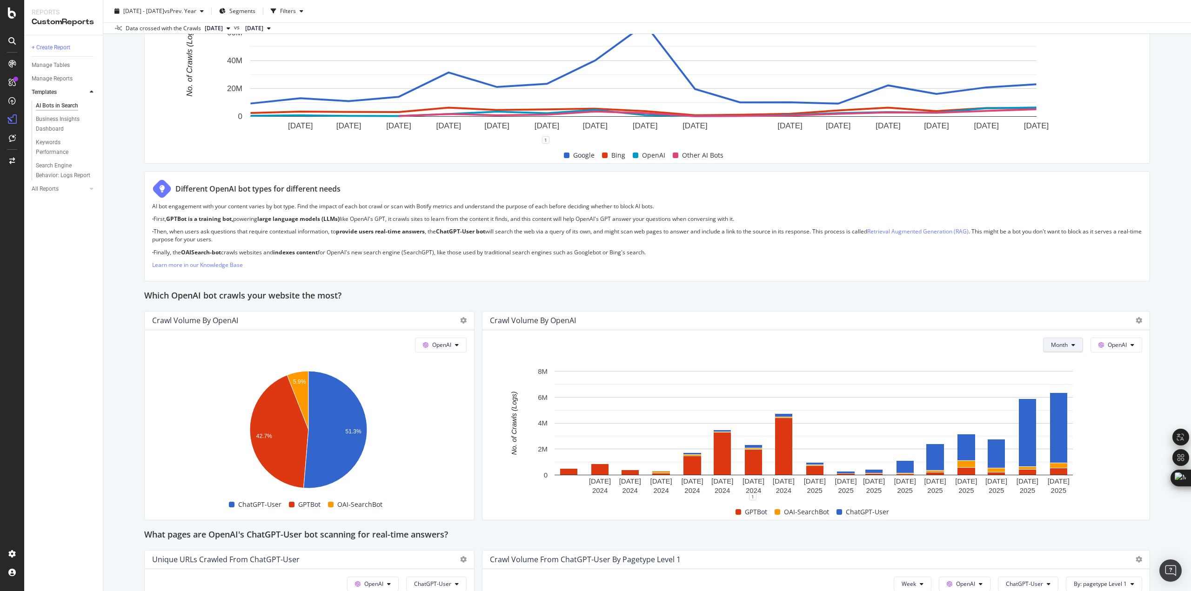
click at [1060, 344] on span "Month" at bounding box center [1059, 345] width 17 height 8
click at [1057, 377] on span "Week" at bounding box center [1052, 381] width 18 height 8
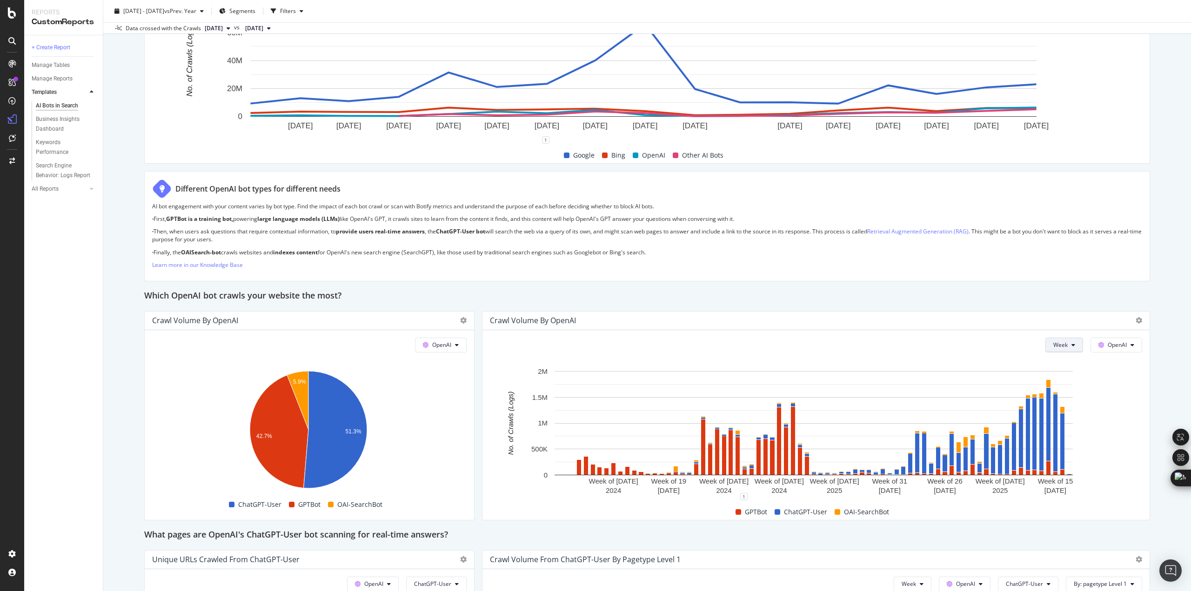
click at [1059, 350] on button "Week" at bounding box center [1064, 345] width 38 height 15
click at [1057, 395] on span "Month" at bounding box center [1054, 398] width 17 height 8
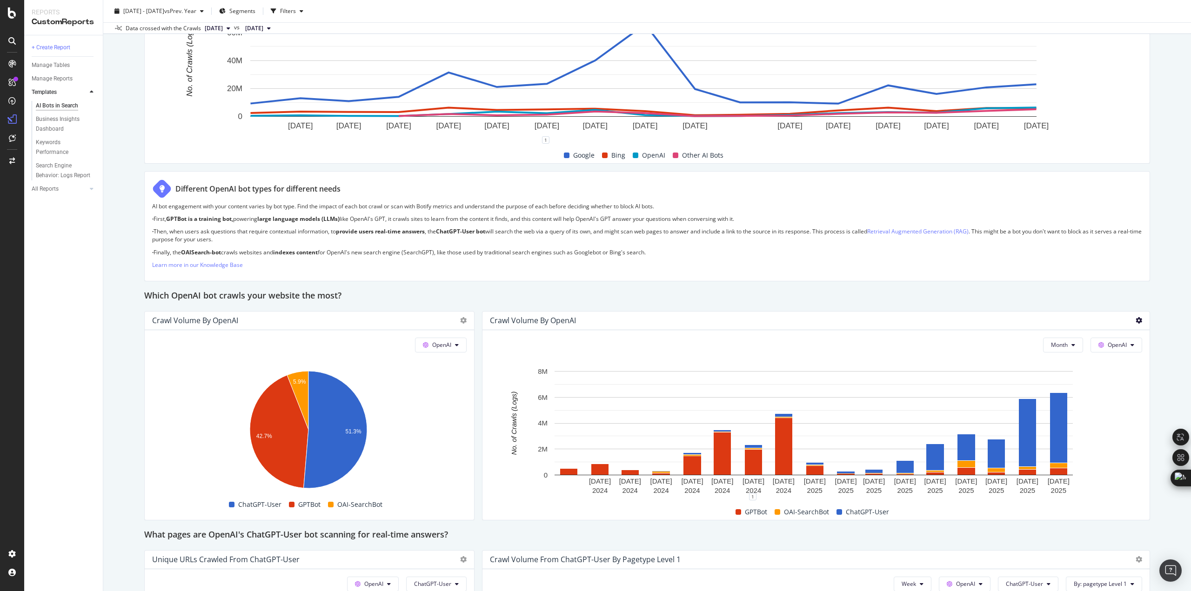
click at [1136, 321] on icon at bounding box center [1139, 320] width 7 height 7
click at [973, 292] on div "Which OpenAI bot crawls your website the most?" at bounding box center [647, 296] width 1006 height 15
click at [1136, 318] on icon at bounding box center [1139, 320] width 7 height 7
click at [1079, 351] on span "Export as CSV" at bounding box center [1086, 355] width 70 height 8
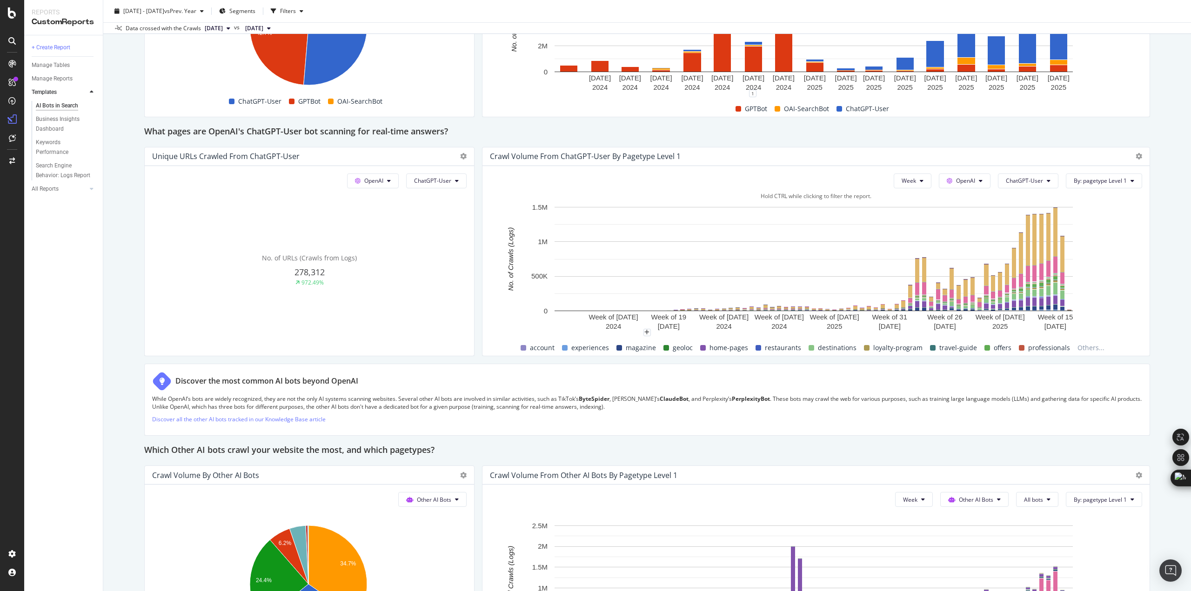
scroll to position [977, 0]
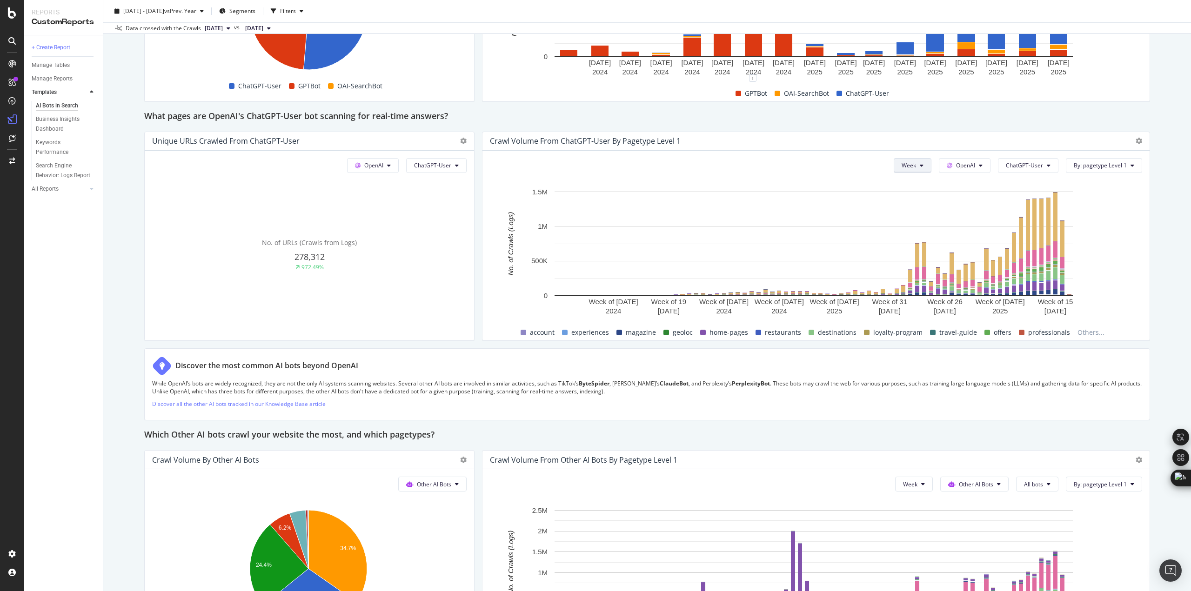
click at [905, 162] on span "Week" at bounding box center [909, 165] width 14 height 8
click at [909, 215] on span "Month" at bounding box center [904, 218] width 17 height 8
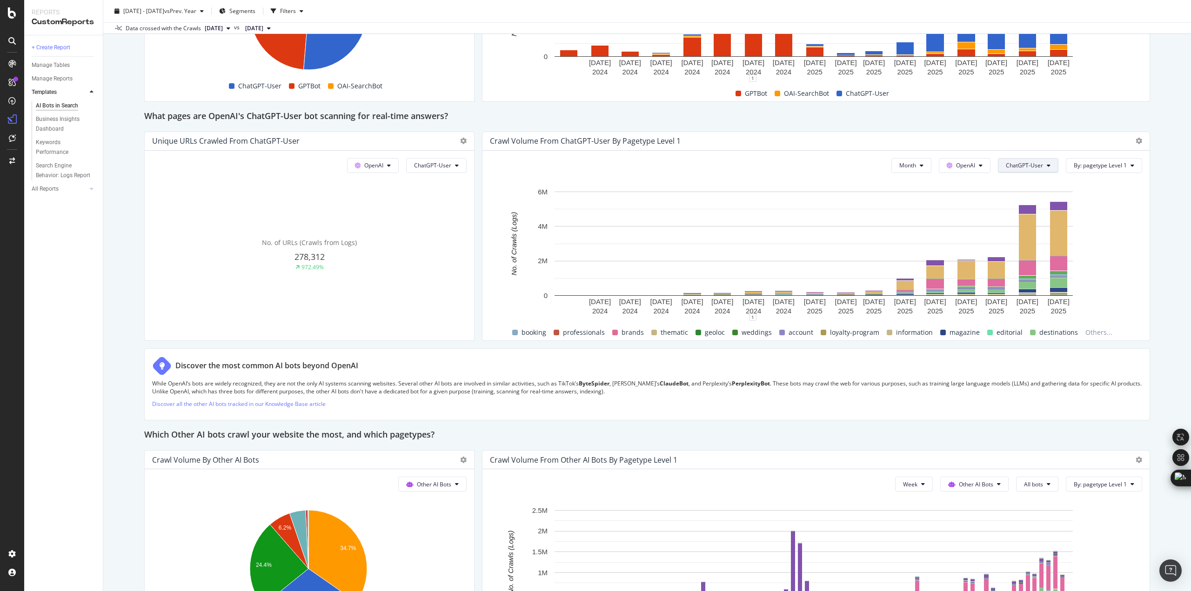
click at [1027, 162] on span "ChatGPT-User" at bounding box center [1024, 165] width 37 height 8
click at [1030, 129] on div "This report shows AI bot interaction with your website and its impact on your o…" at bounding box center [647, 38] width 1006 height 1793
click at [1033, 162] on span "ChatGPT-User" at bounding box center [1024, 165] width 37 height 8
click at [1017, 187] on span "All bots" at bounding box center [1023, 184] width 47 height 8
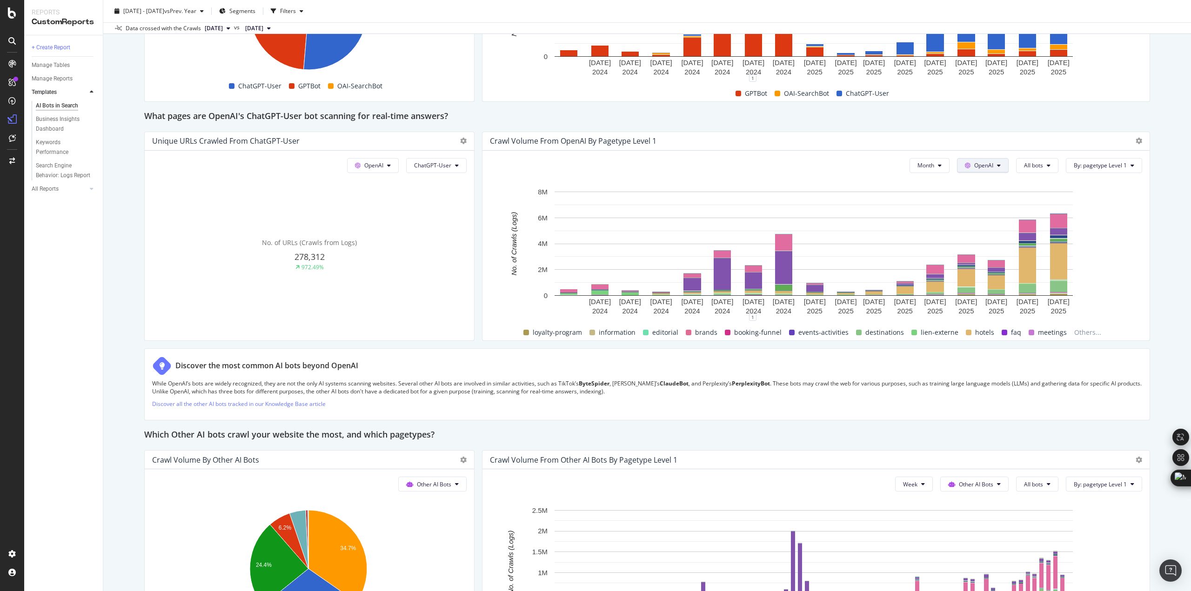
click at [974, 164] on span "OpenAI" at bounding box center [983, 165] width 19 height 8
click at [985, 187] on span "Google" at bounding box center [990, 184] width 34 height 8
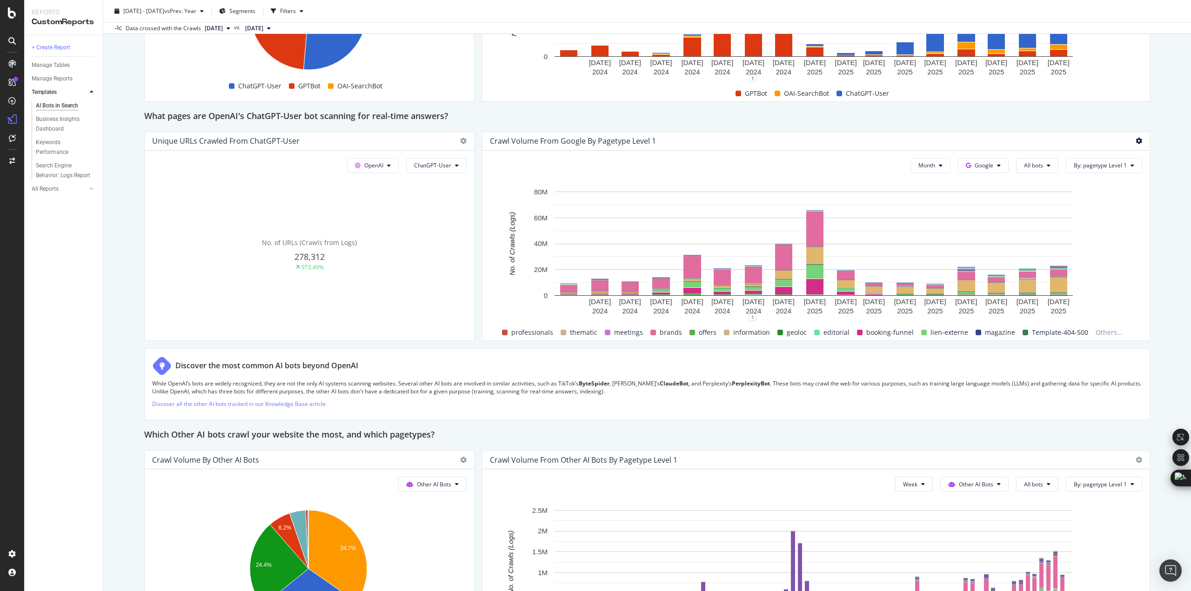
click at [1136, 140] on icon at bounding box center [1139, 141] width 7 height 7
click at [1071, 178] on span "Export as CSV" at bounding box center [1086, 176] width 70 height 8
click at [997, 163] on icon at bounding box center [999, 166] width 4 height 6
click at [984, 199] on span "Bing" at bounding box center [992, 201] width 34 height 8
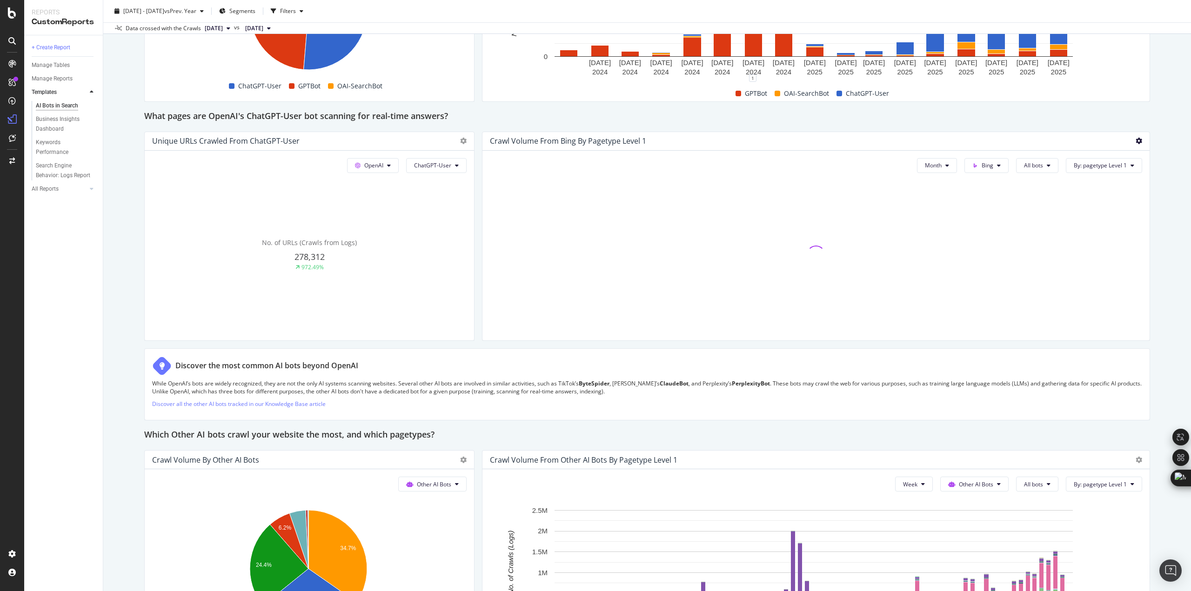
click at [1136, 141] on icon at bounding box center [1139, 141] width 7 height 7
click at [1084, 178] on span "Export as CSV" at bounding box center [1086, 176] width 70 height 8
click at [997, 168] on icon at bounding box center [999, 166] width 4 height 6
click at [987, 217] on span "OpenAI" at bounding box center [998, 218] width 34 height 8
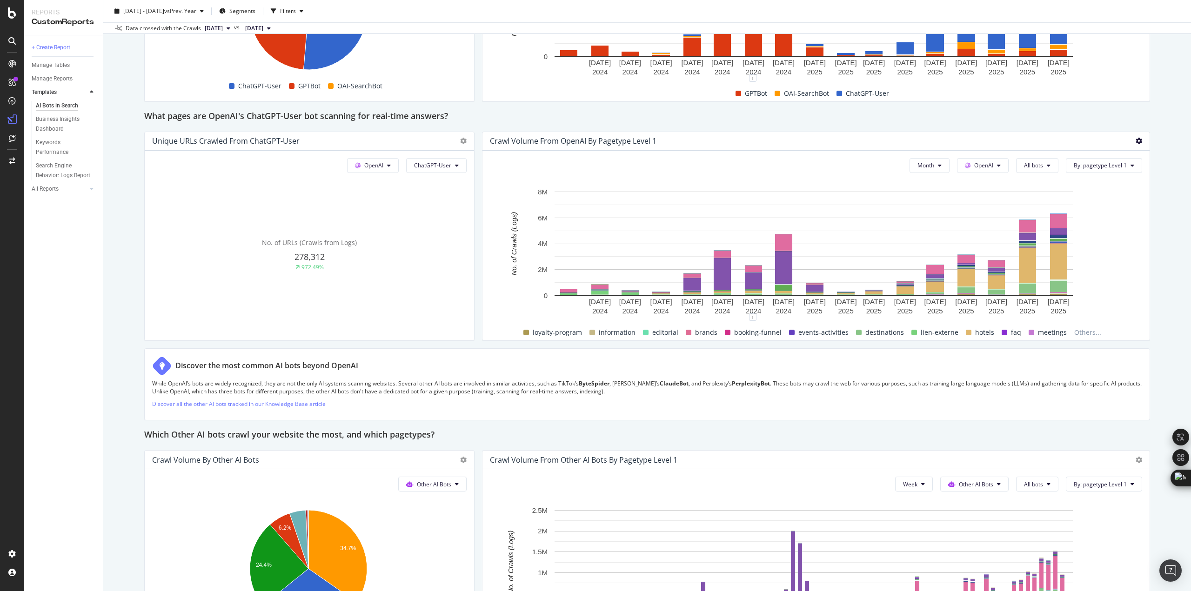
click at [1136, 138] on icon at bounding box center [1139, 141] width 7 height 7
click at [1088, 177] on span "Export as CSV" at bounding box center [1086, 176] width 70 height 8
click at [996, 165] on button "OpenAI" at bounding box center [983, 165] width 52 height 15
click at [979, 234] on span "Other AI Bots" at bounding box center [990, 236] width 34 height 8
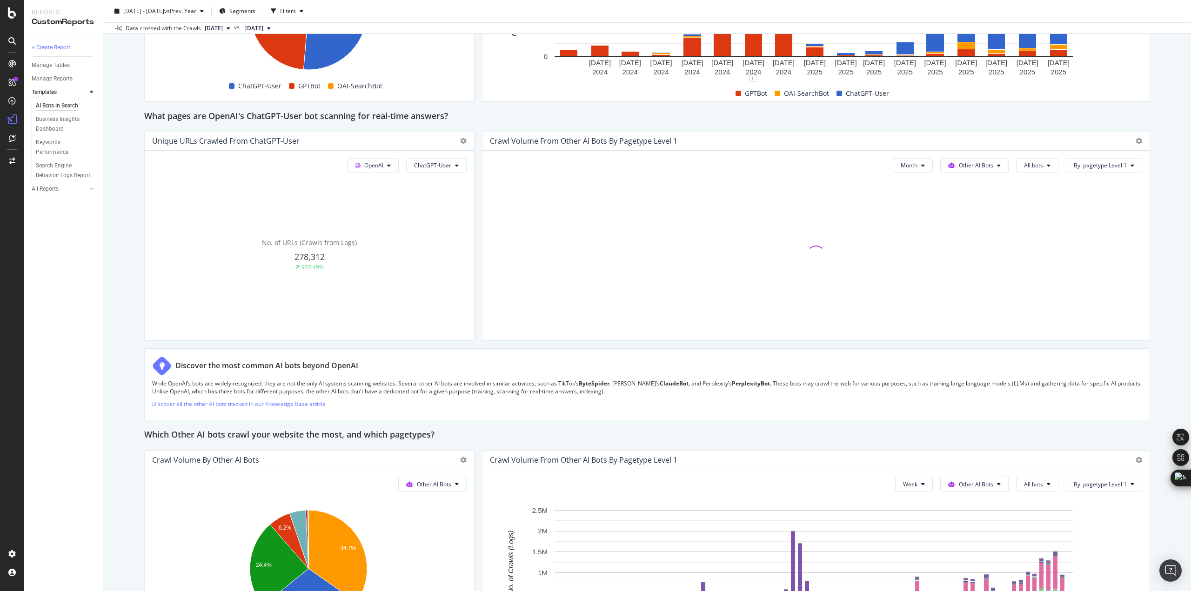
click at [1136, 140] on div "Crawl Volume from Other AI Bots by pagetype Level 1" at bounding box center [815, 141] width 667 height 19
click at [1136, 138] on icon at bounding box center [1139, 141] width 7 height 7
click at [1093, 180] on div "Export as CSV" at bounding box center [1079, 175] width 100 height 13
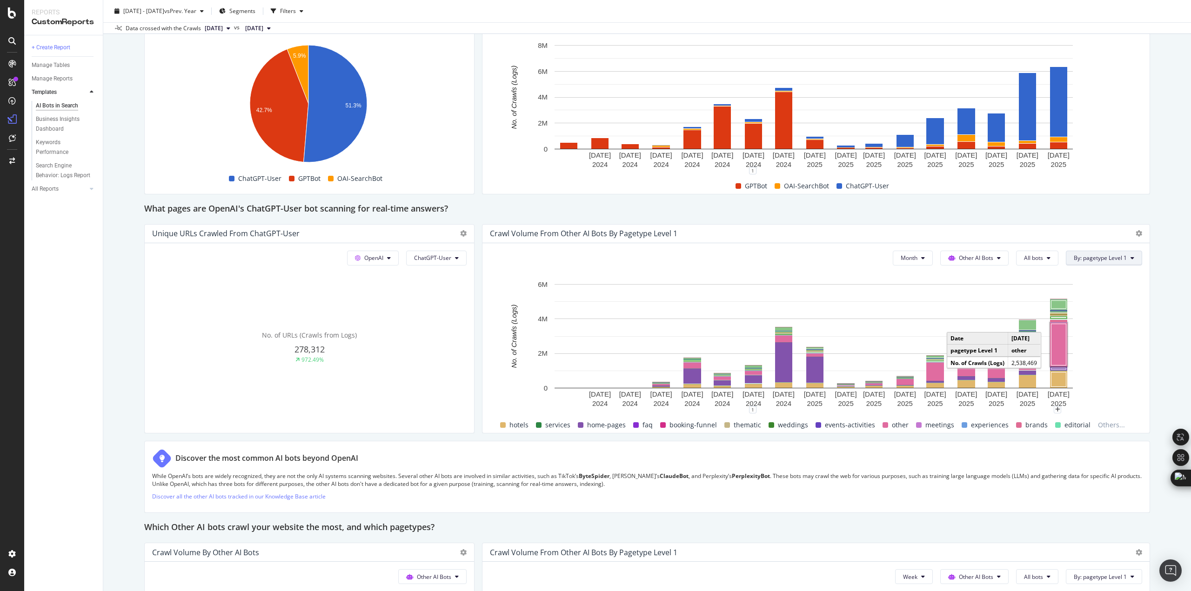
scroll to position [884, 0]
click at [974, 264] on button "Other AI Bots" at bounding box center [974, 258] width 68 height 15
click at [970, 276] on span "Google" at bounding box center [974, 277] width 36 height 8
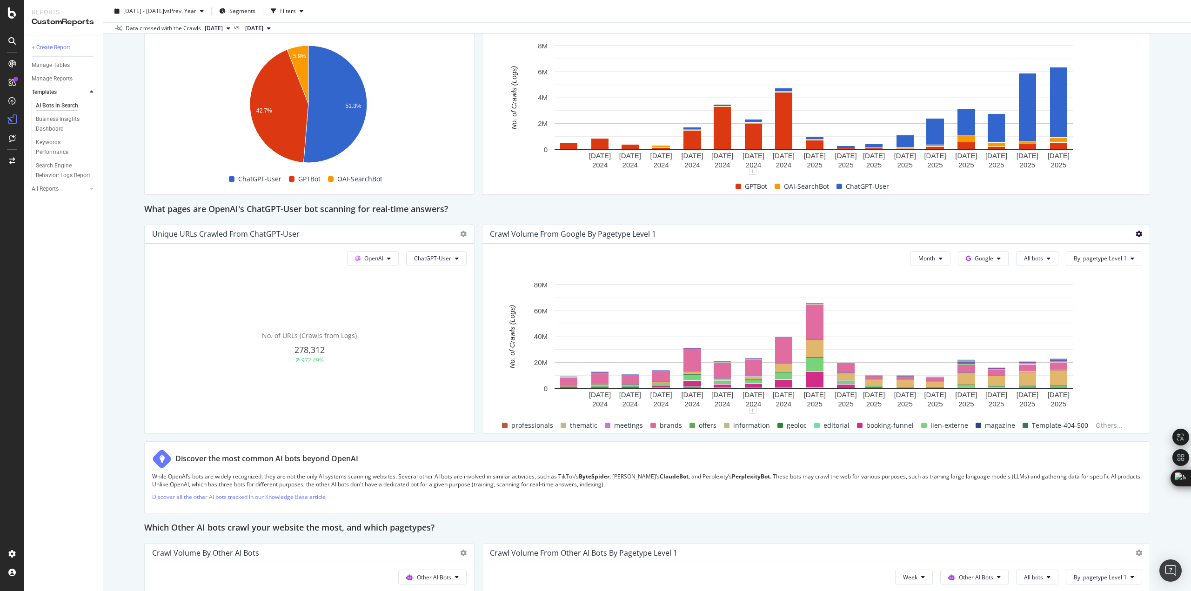
click at [1136, 233] on icon at bounding box center [1139, 234] width 7 height 7
click at [1062, 270] on span "Export as CSV" at bounding box center [1086, 269] width 70 height 8
click at [1136, 230] on div "Crawl Volume from Google by pagetype Level 1" at bounding box center [815, 234] width 667 height 19
click at [1136, 233] on icon at bounding box center [1139, 234] width 7 height 7
click at [1175, 256] on div "AI Bots in Search AI Bots in Search Accor Global Clone Schedule Email Export [D…" at bounding box center [647, 295] width 1088 height 591
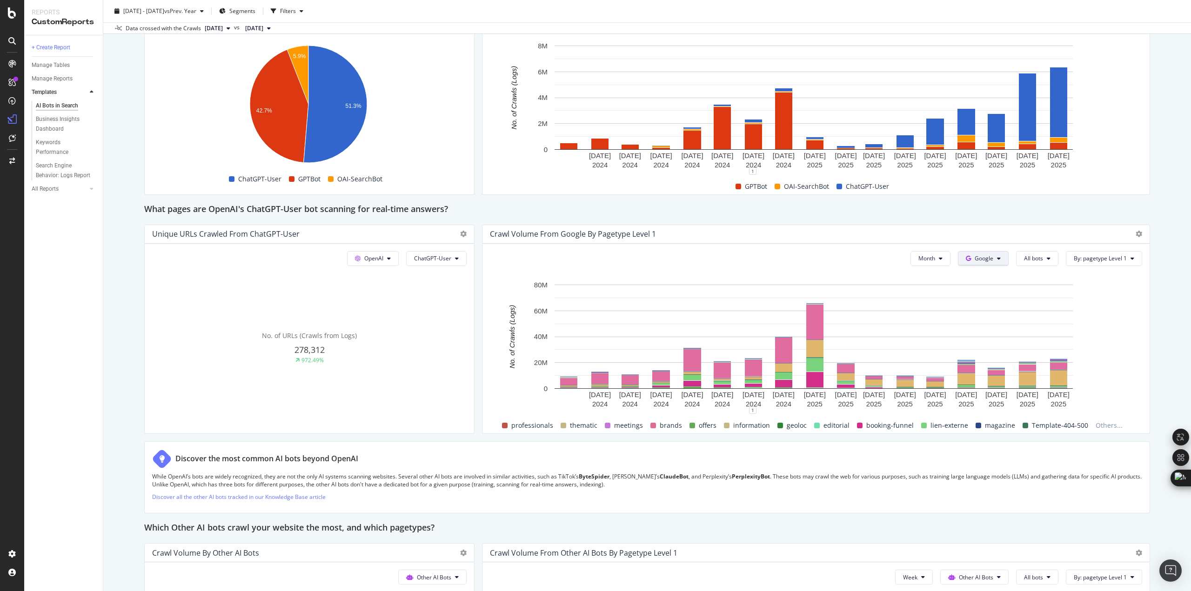
click at [989, 255] on button "Google" at bounding box center [983, 258] width 51 height 15
click at [978, 291] on span "Bing" at bounding box center [992, 294] width 34 height 8
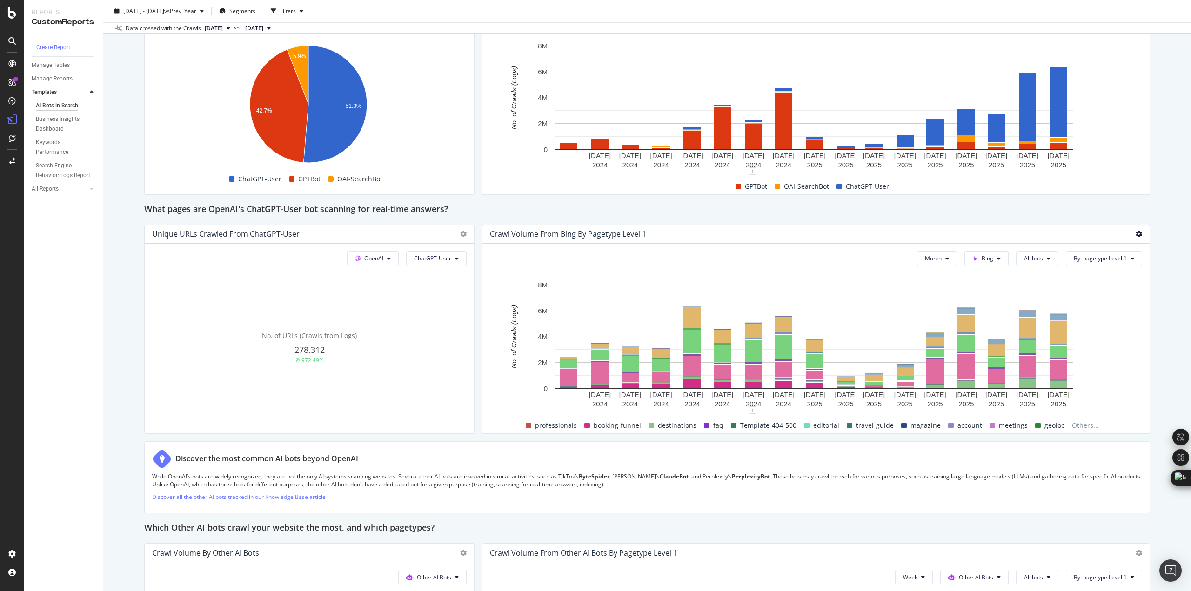
click at [1136, 233] on icon at bounding box center [1139, 234] width 7 height 7
click at [1086, 265] on span "Export as CSV" at bounding box center [1086, 269] width 70 height 8
click at [992, 262] on button "Bing" at bounding box center [986, 258] width 44 height 15
click at [987, 313] on span "OpenAI" at bounding box center [998, 311] width 34 height 8
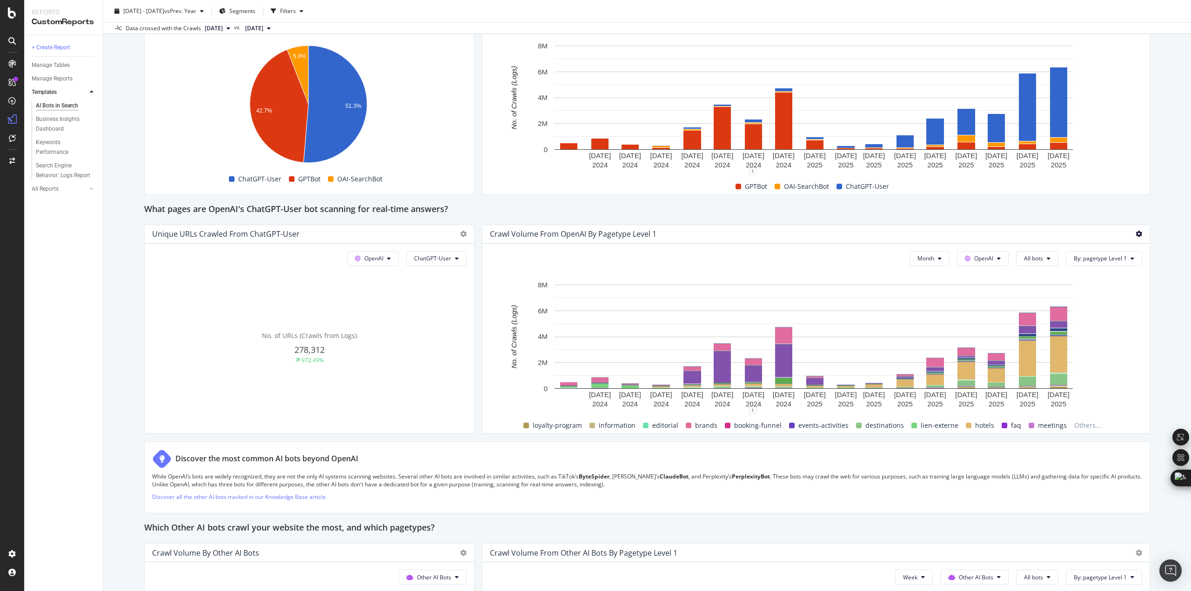
click at [1136, 234] on icon at bounding box center [1139, 234] width 7 height 7
click at [1092, 268] on span "Export as CSV" at bounding box center [1086, 269] width 70 height 8
click at [997, 260] on icon at bounding box center [999, 259] width 4 height 6
click at [982, 325] on span "Other AI Bots" at bounding box center [990, 329] width 34 height 8
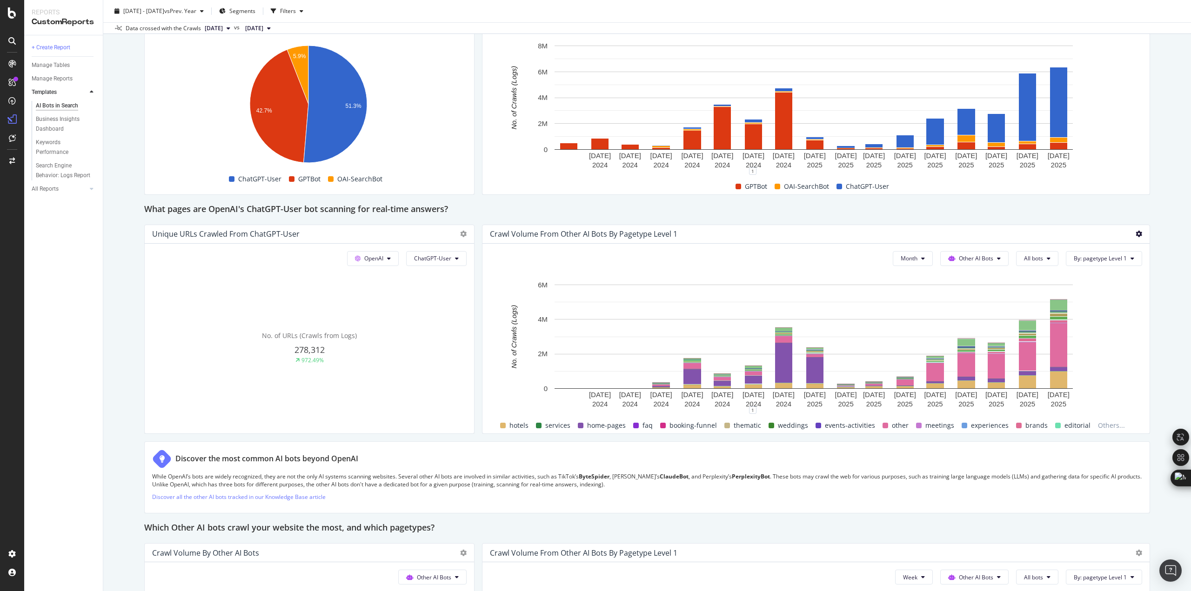
click at [1136, 233] on icon at bounding box center [1139, 234] width 7 height 7
click at [1072, 267] on span "Export as CSV" at bounding box center [1086, 269] width 70 height 8
click at [965, 252] on button "Other AI Bots" at bounding box center [974, 258] width 68 height 15
click at [731, 207] on div "What pages are OpenAI's ChatGPT-User bot scanning for real-time answers?" at bounding box center [647, 209] width 1006 height 15
click at [984, 256] on span "Other AI Bots" at bounding box center [976, 258] width 34 height 8
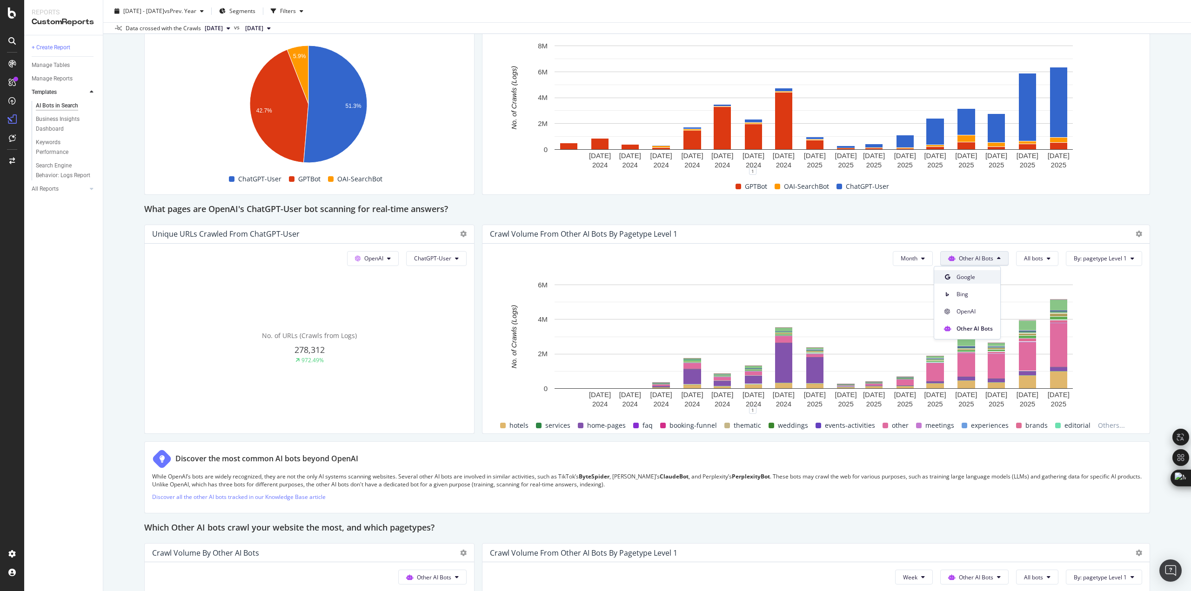
click at [962, 279] on span "Google" at bounding box center [974, 277] width 36 height 8
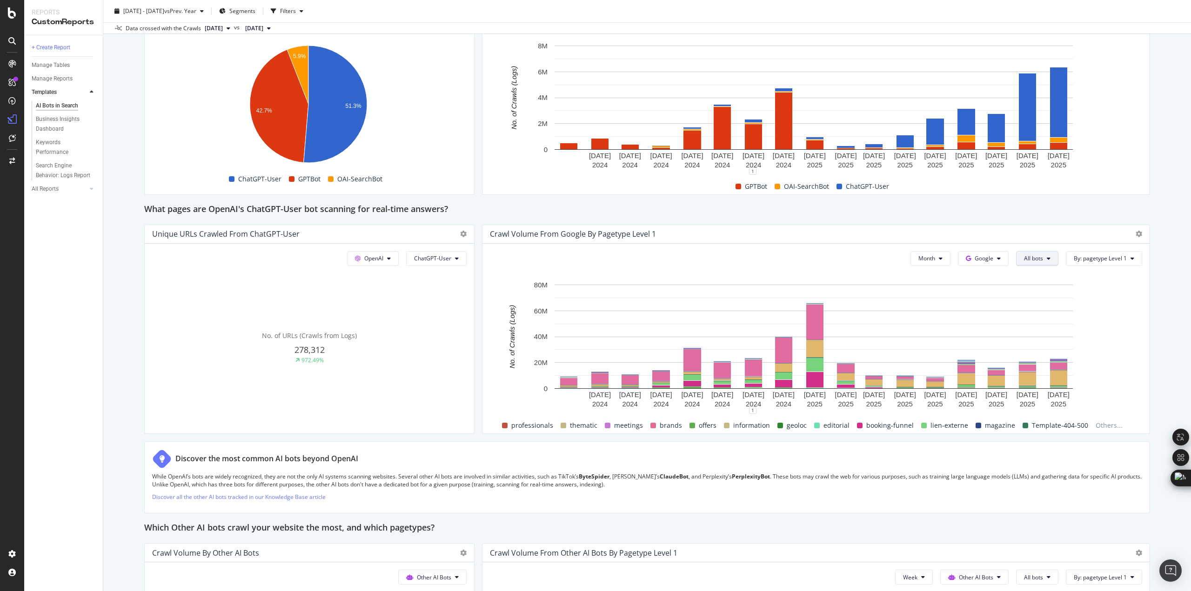
click at [1030, 255] on span "All bots" at bounding box center [1033, 258] width 19 height 8
click at [1030, 256] on span "All bots" at bounding box center [1033, 258] width 19 height 8
click at [993, 254] on button "Google" at bounding box center [983, 258] width 51 height 15
click at [376, 259] on span "OpenAI" at bounding box center [373, 258] width 19 height 8
click at [375, 281] on div "Google" at bounding box center [378, 276] width 64 height 13
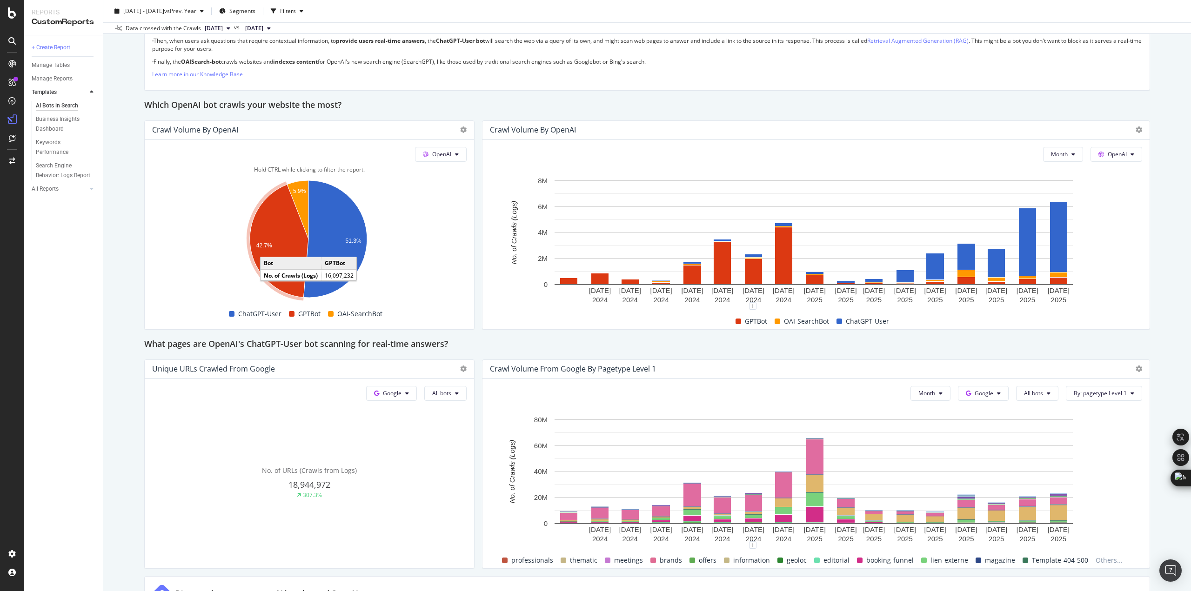
scroll to position [744, 0]
